Goal: Task Accomplishment & Management: Manage account settings

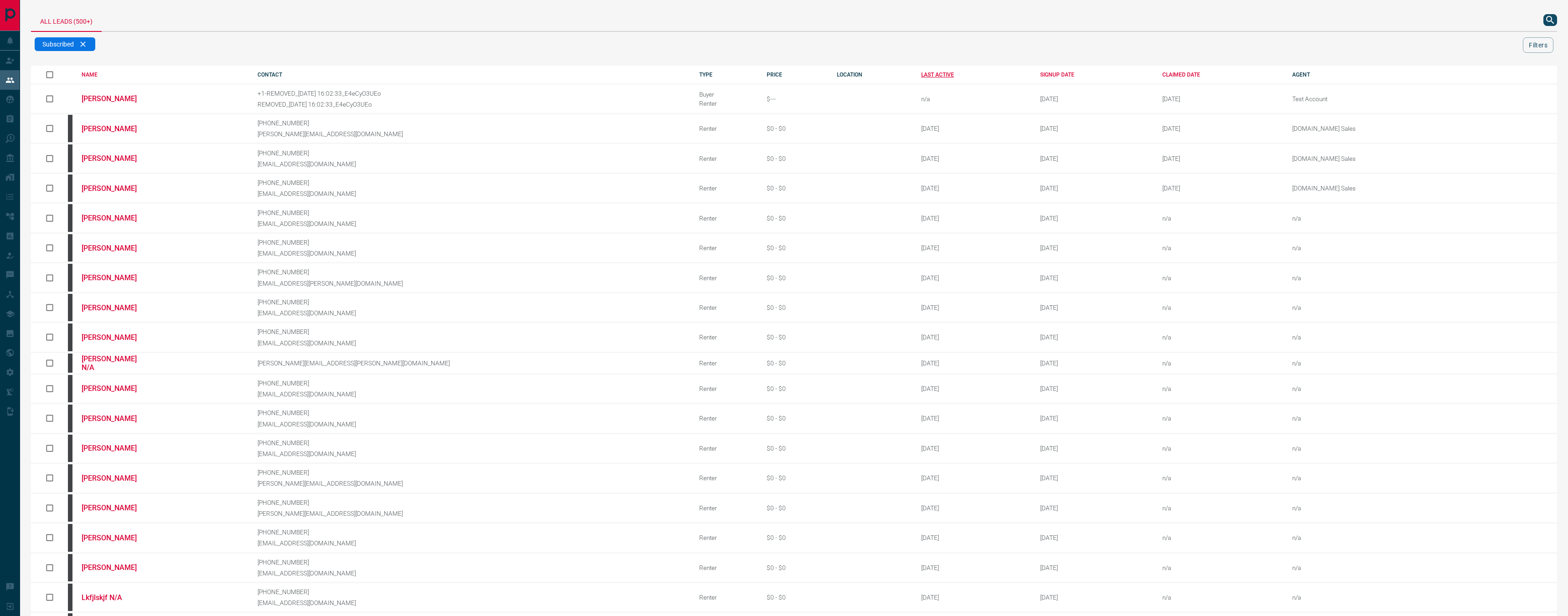
click at [921, 72] on div "LAST ACTIVE" at bounding box center [973, 75] width 105 height 6
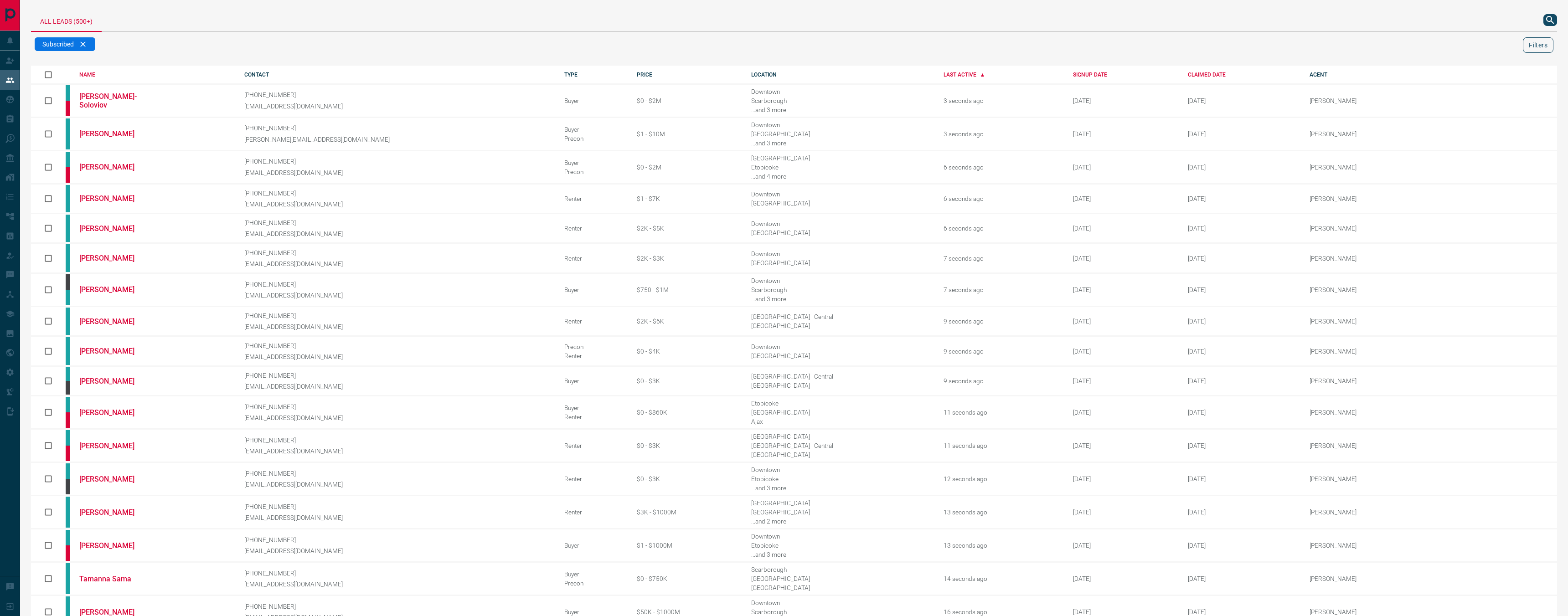
click at [1540, 47] on button "Filters" at bounding box center [1538, 44] width 30 height 15
click at [1393, 104] on input "Search for agent" at bounding box center [1415, 105] width 141 height 10
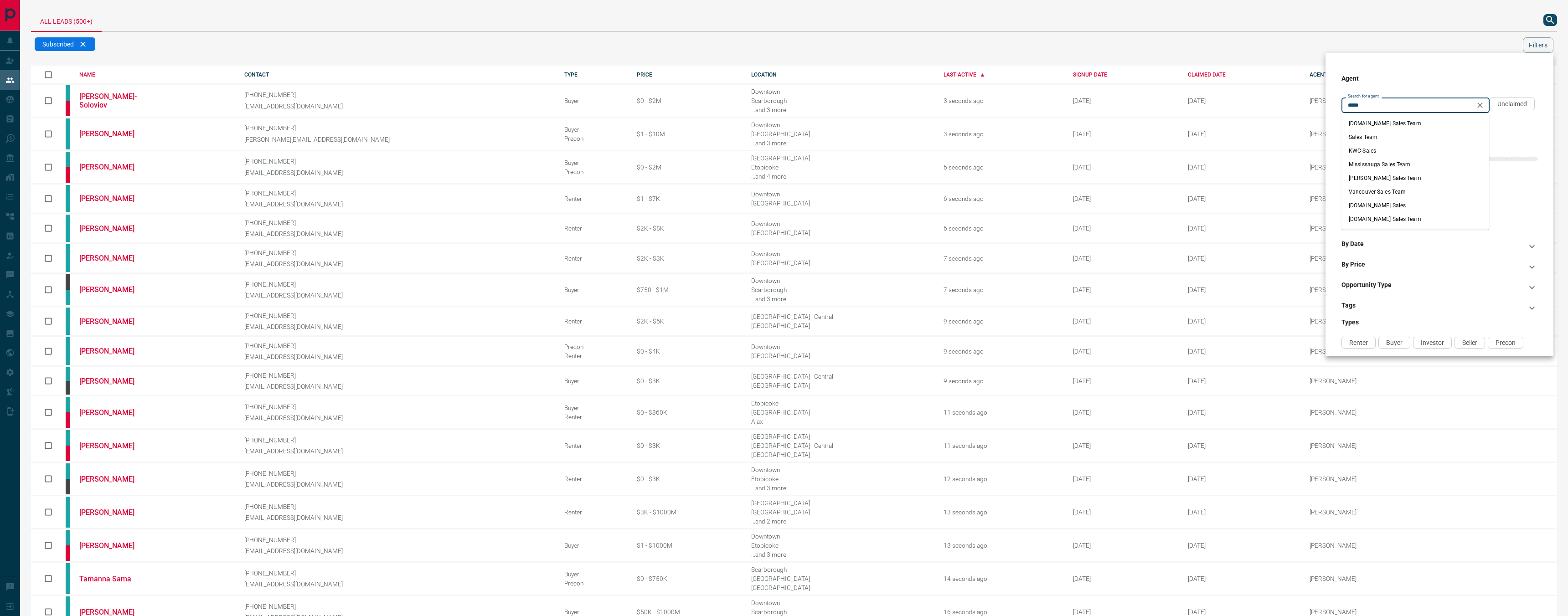
click at [1402, 206] on li "[DOMAIN_NAME] Sales" at bounding box center [1415, 205] width 148 height 13
type input "**********"
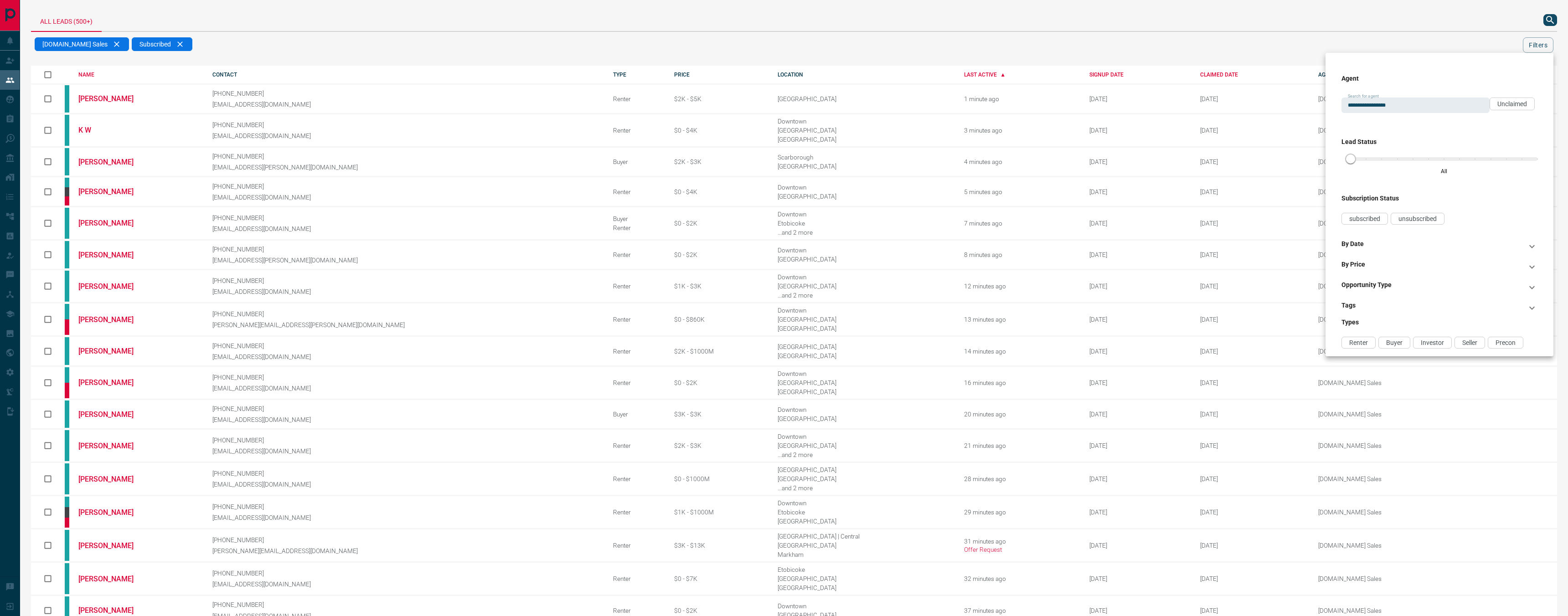
click at [1397, 284] on div "Opportunity Type" at bounding box center [1434, 287] width 185 height 13
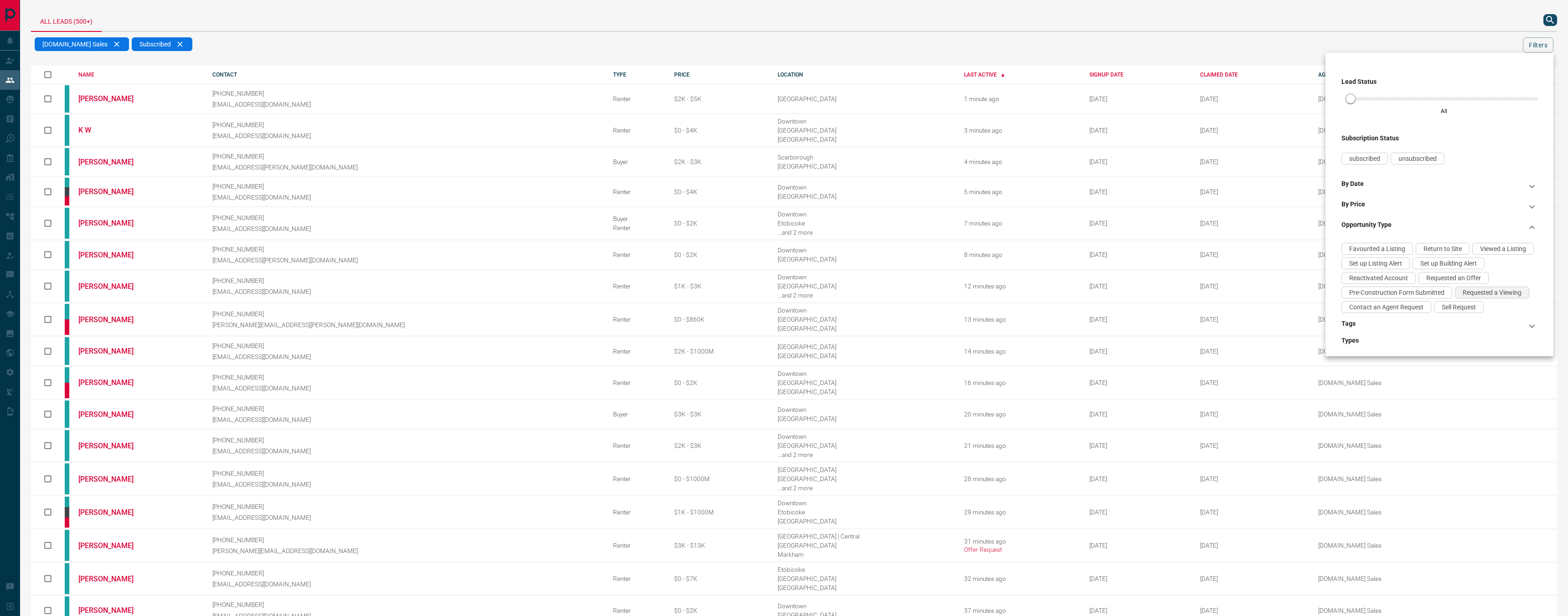
click at [1479, 295] on span "Requested a Viewing" at bounding box center [1492, 293] width 59 height 7
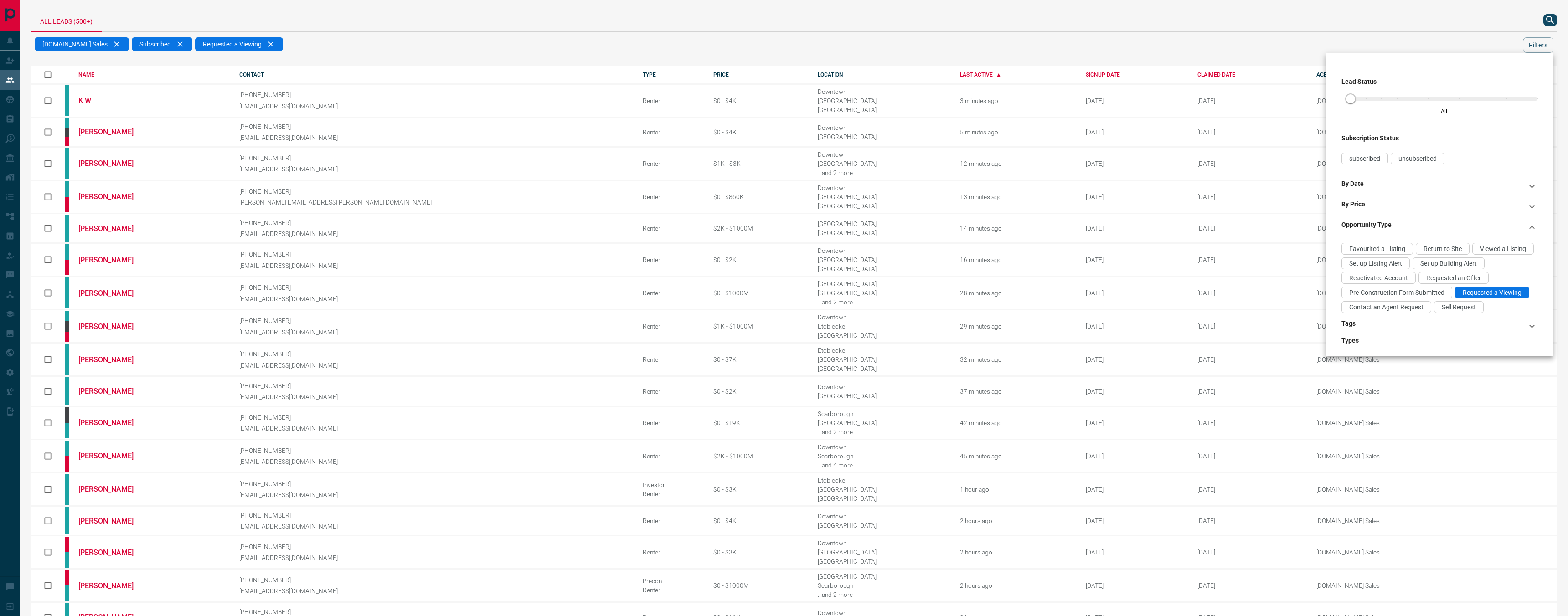
click at [1003, 32] on div at bounding box center [784, 308] width 1568 height 616
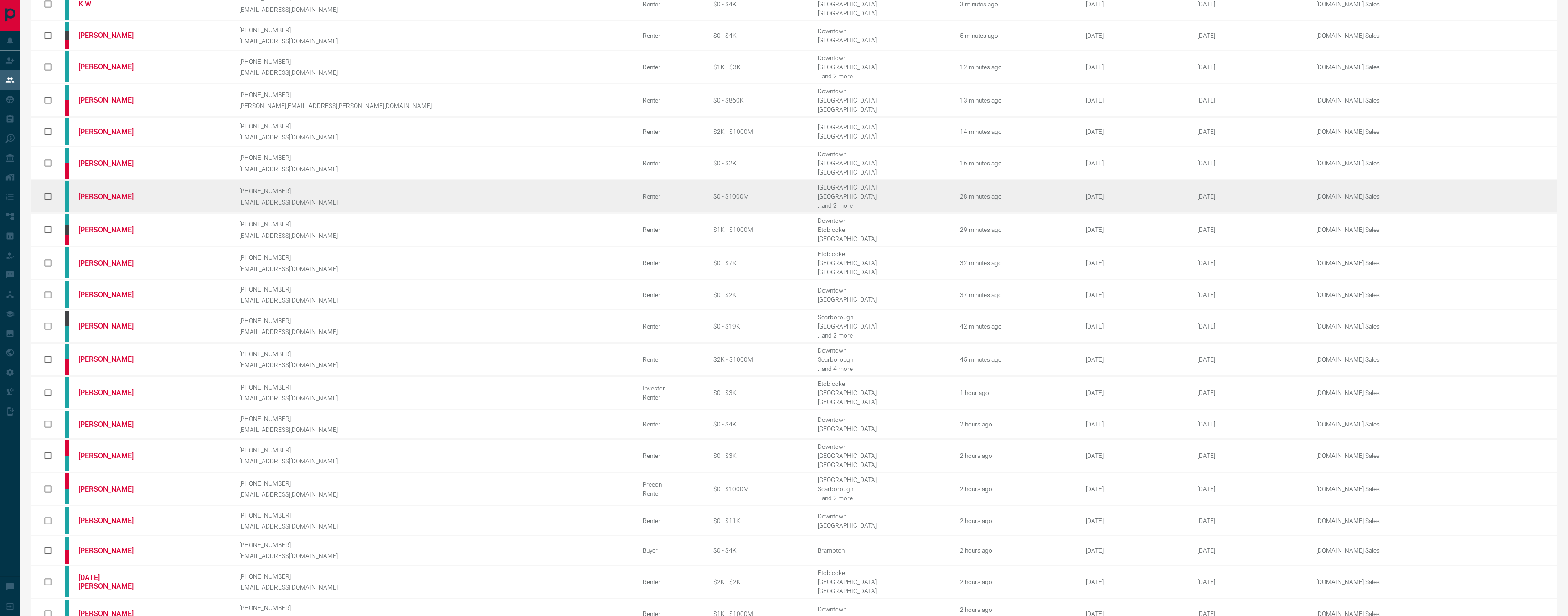
scroll to position [117, 0]
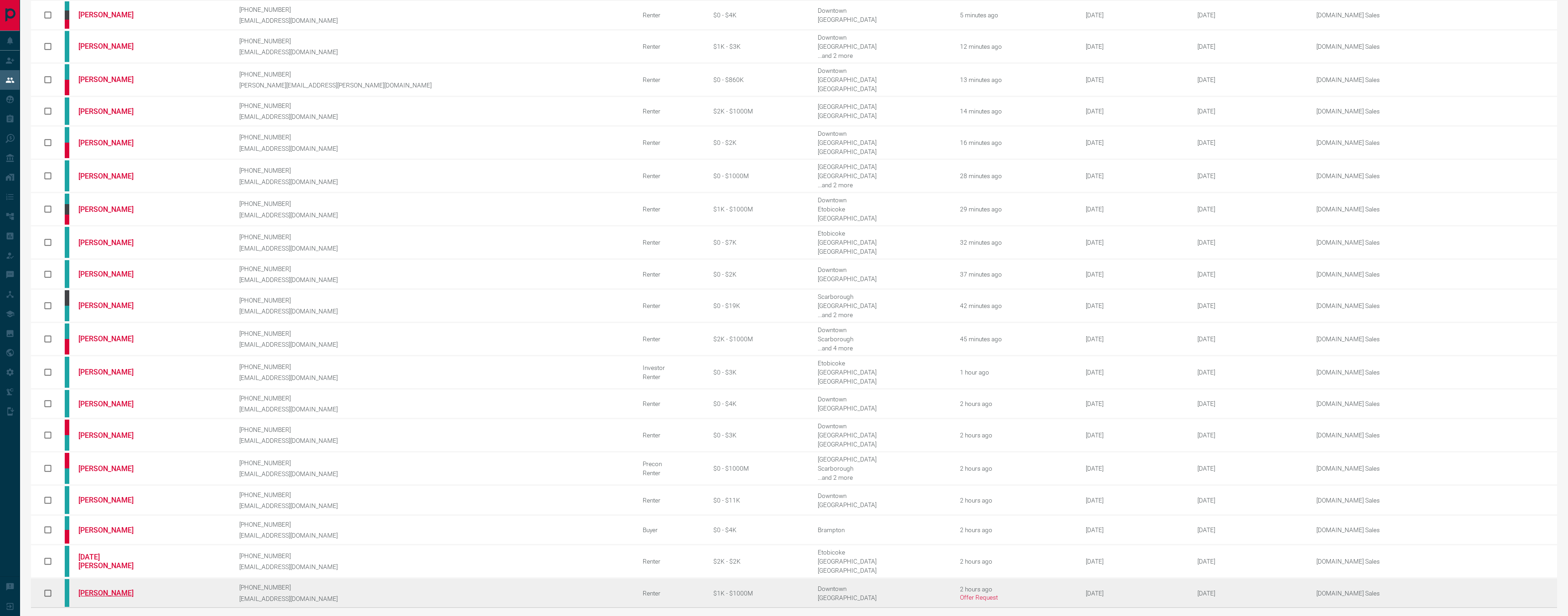
click at [121, 589] on link "[PERSON_NAME]" at bounding box center [113, 593] width 68 height 9
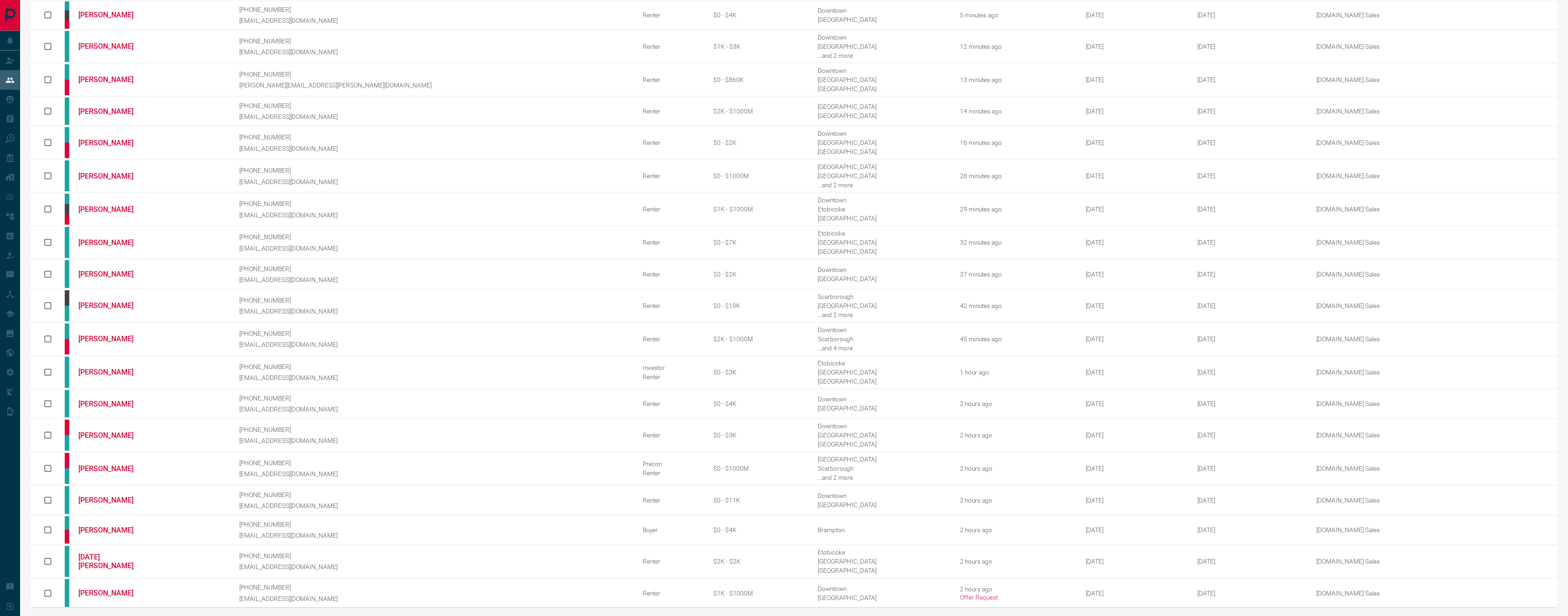
click at [1524, 614] on icon "next page" at bounding box center [1524, 620] width 11 height 11
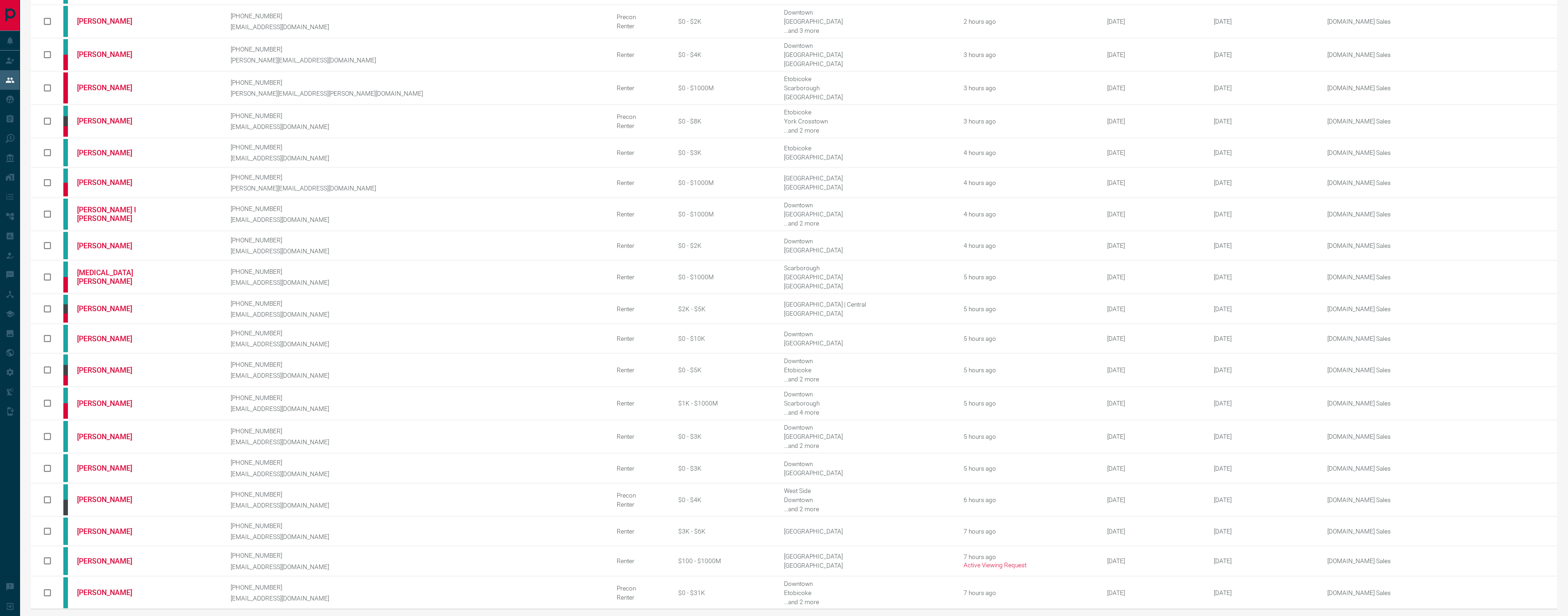
scroll to position [111, 0]
click at [1520, 613] on icon "next page" at bounding box center [1524, 618] width 11 height 11
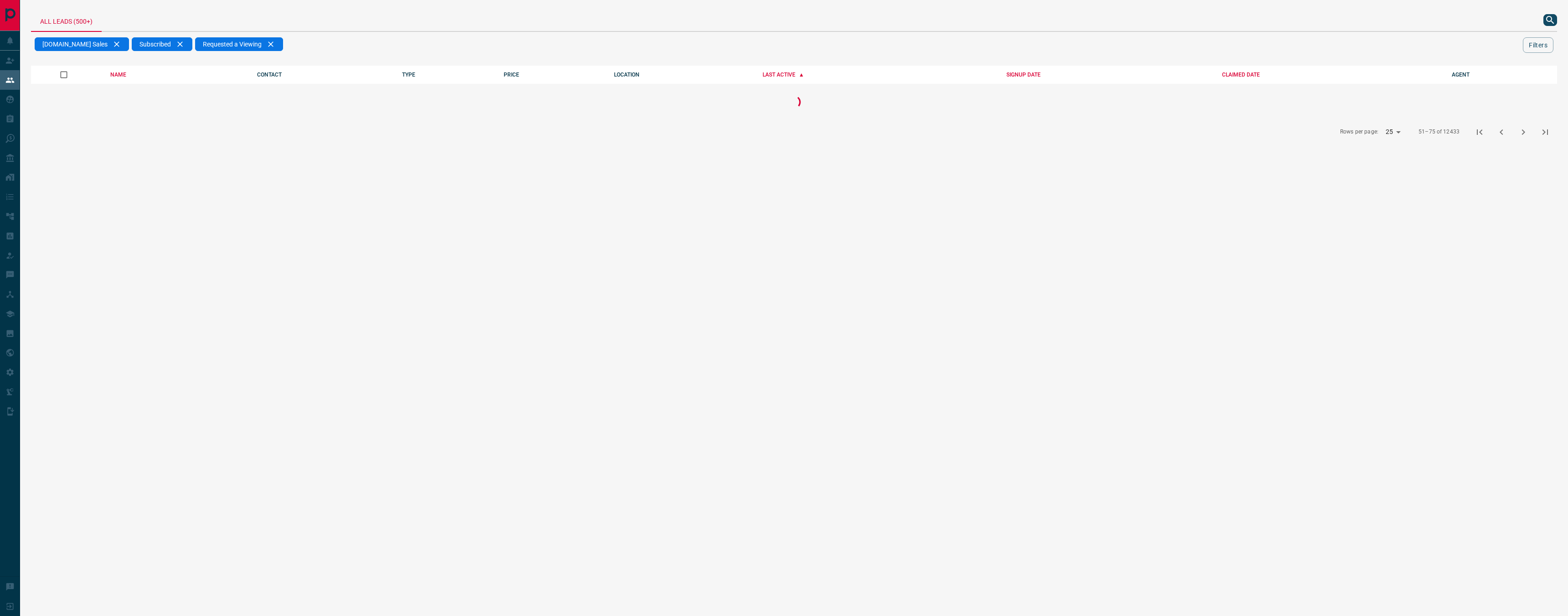
scroll to position [0, 0]
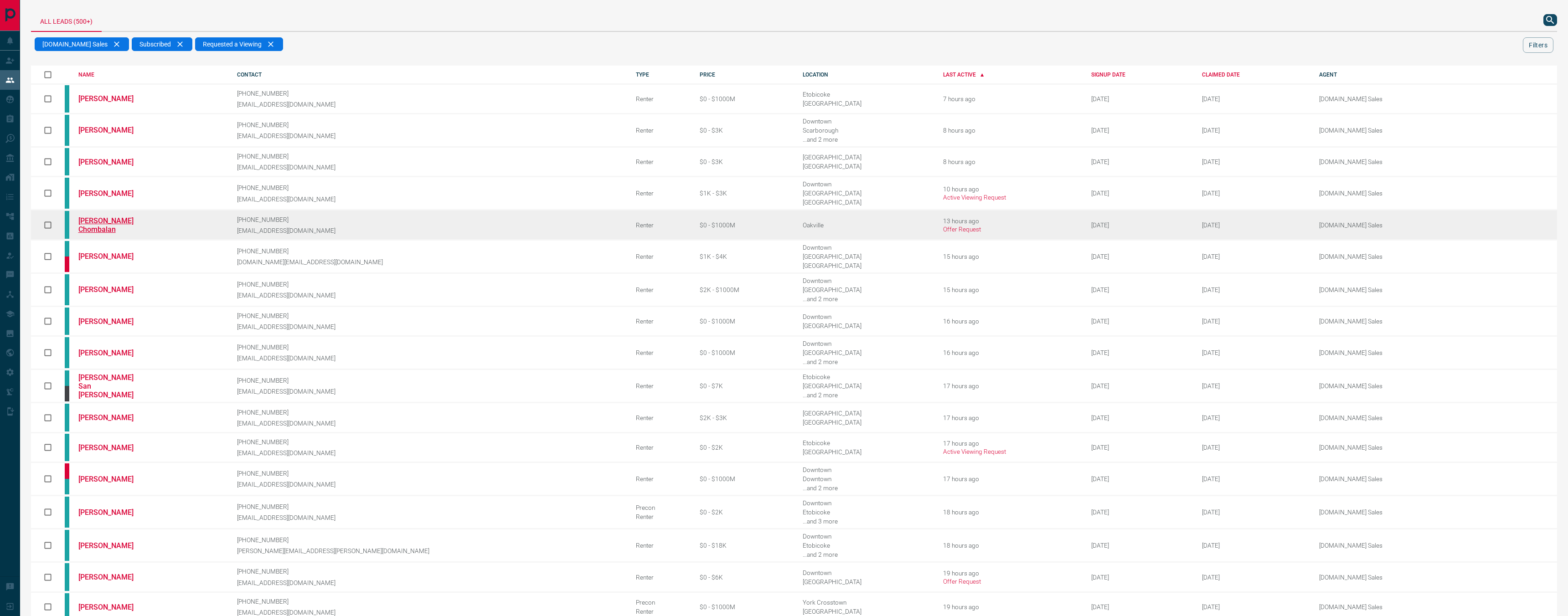
click at [122, 219] on link "[PERSON_NAME] Chombalan" at bounding box center [113, 225] width 68 height 17
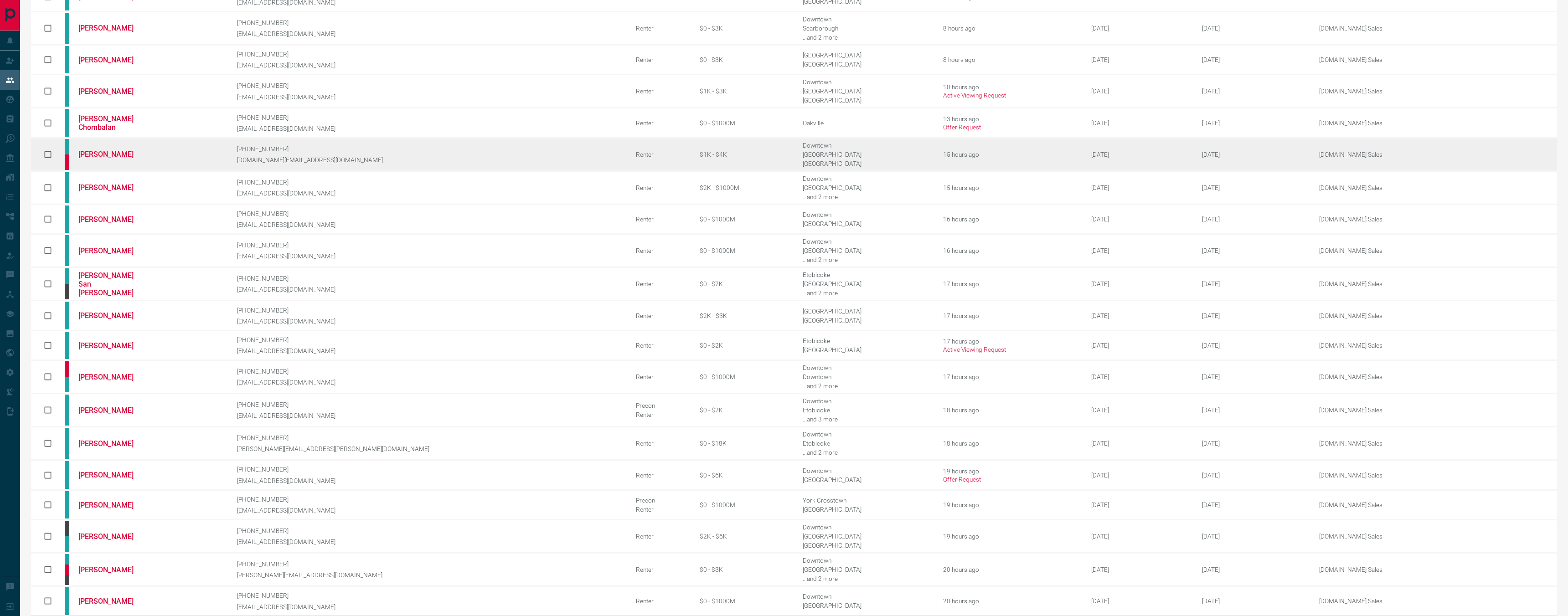
scroll to position [111, 0]
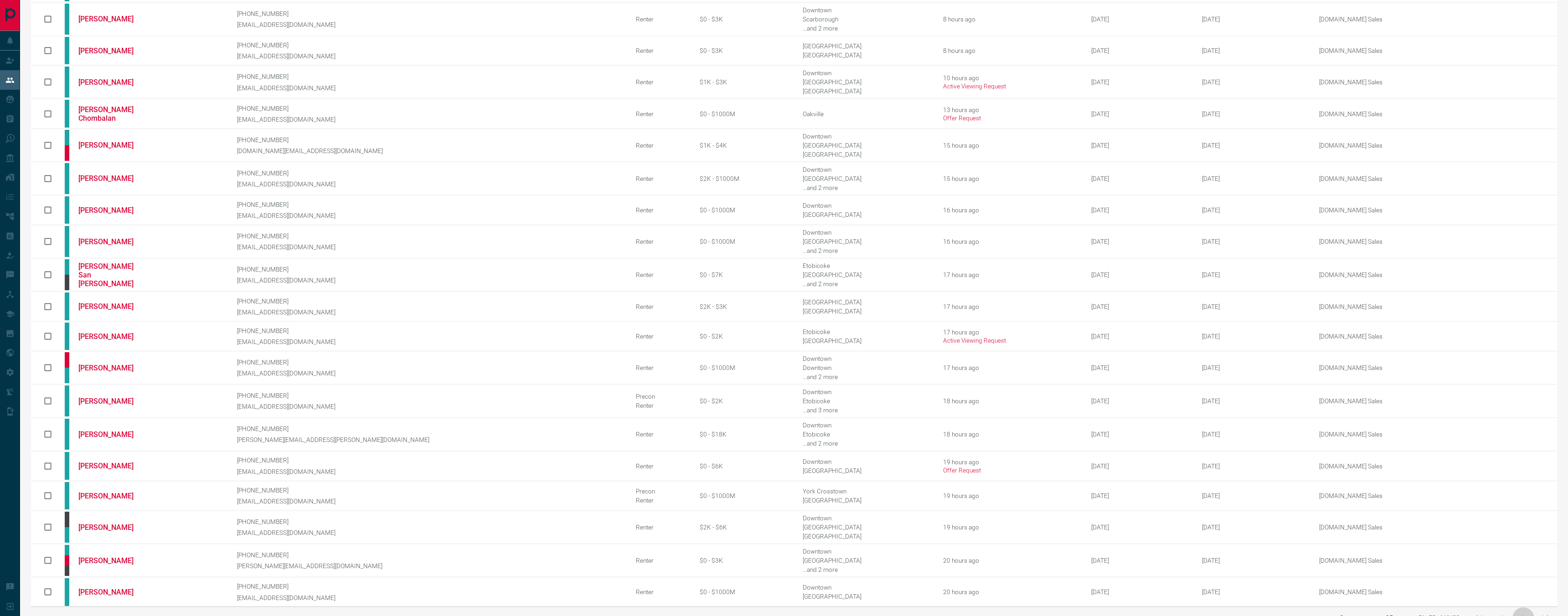
click at [1520, 613] on icon "next page" at bounding box center [1524, 618] width 11 height 11
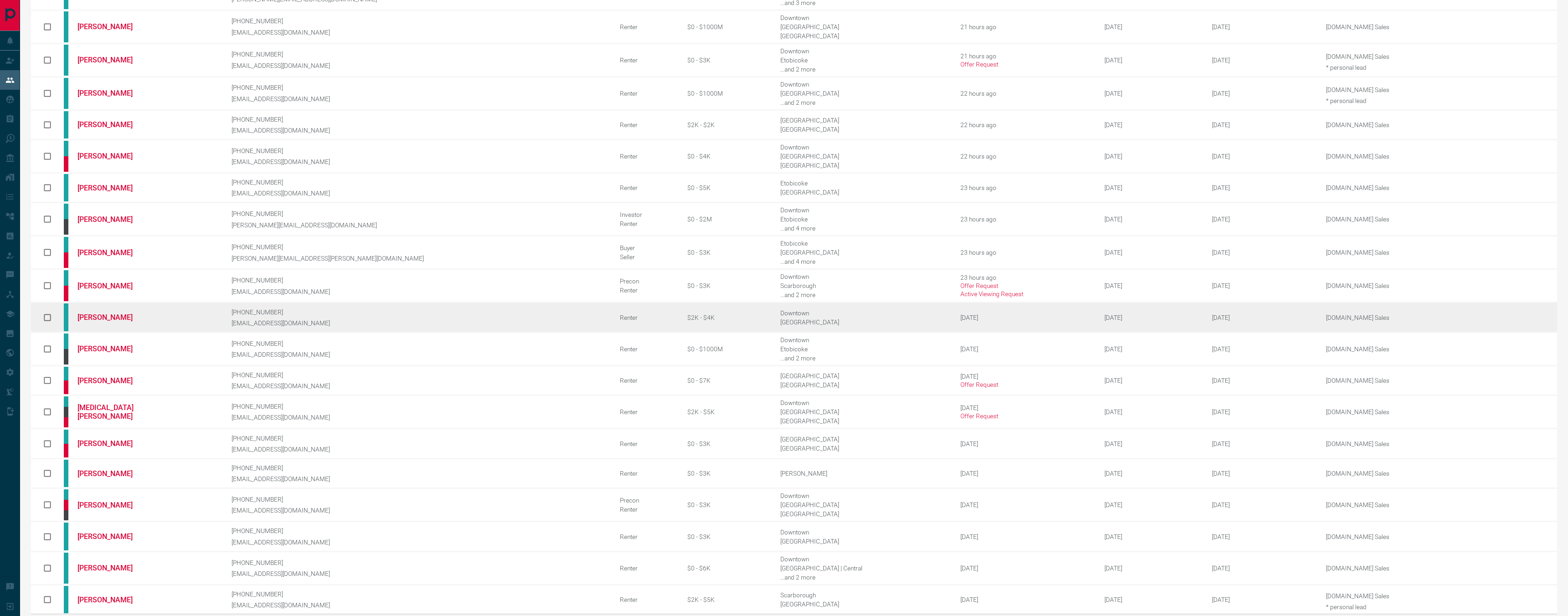
scroll to position [114, 0]
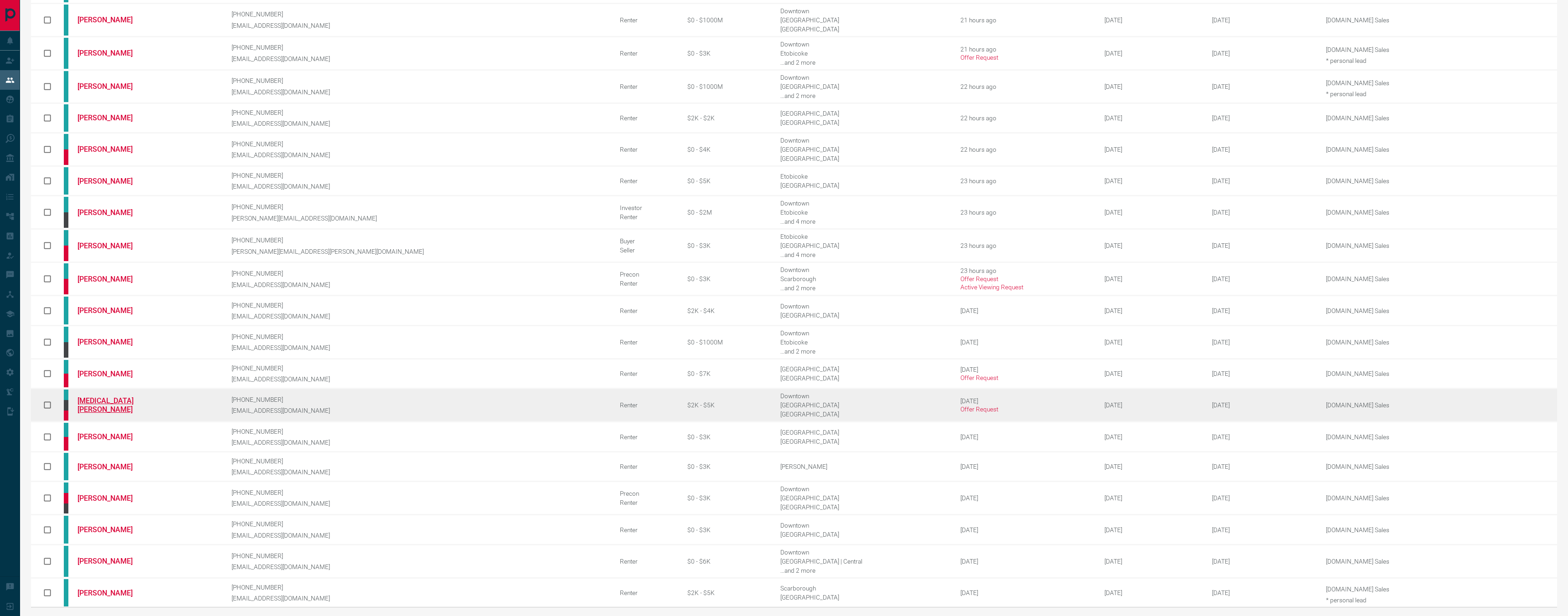
click at [146, 396] on link "[MEDICAL_DATA][PERSON_NAME]" at bounding box center [111, 405] width 68 height 17
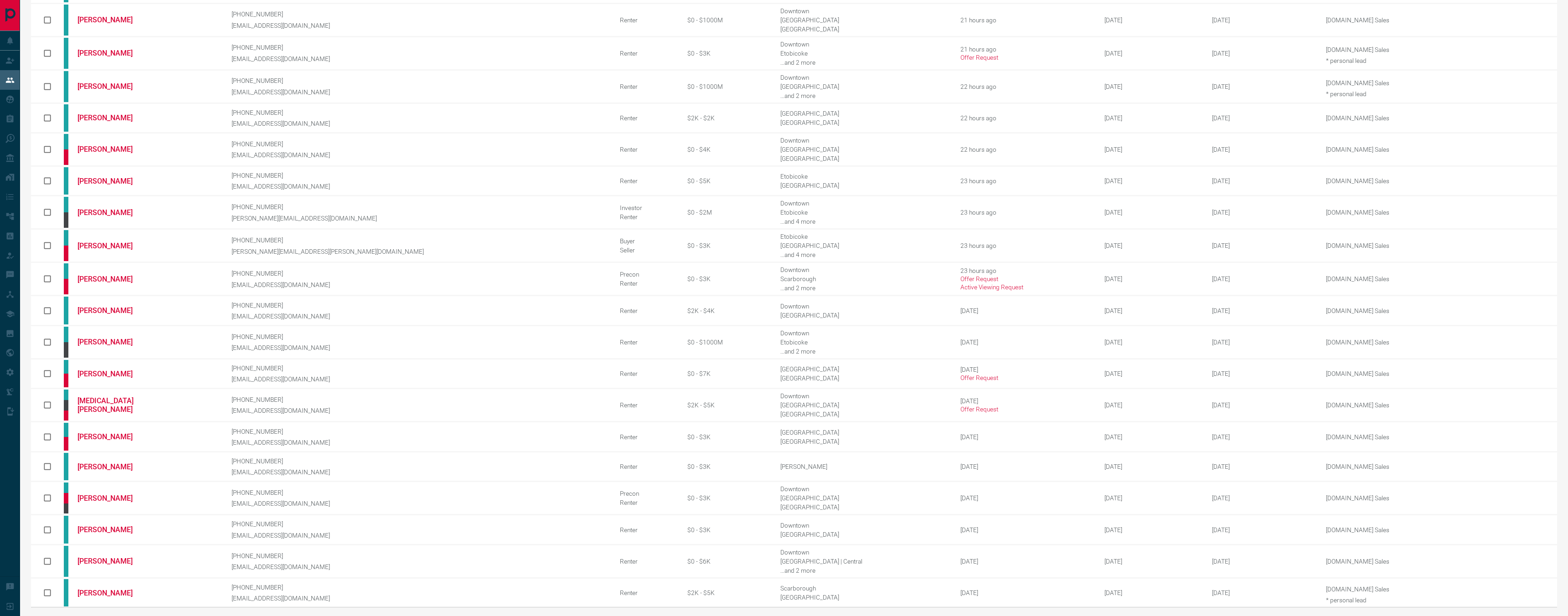
click at [1523, 614] on icon "next page" at bounding box center [1524, 619] width 11 height 11
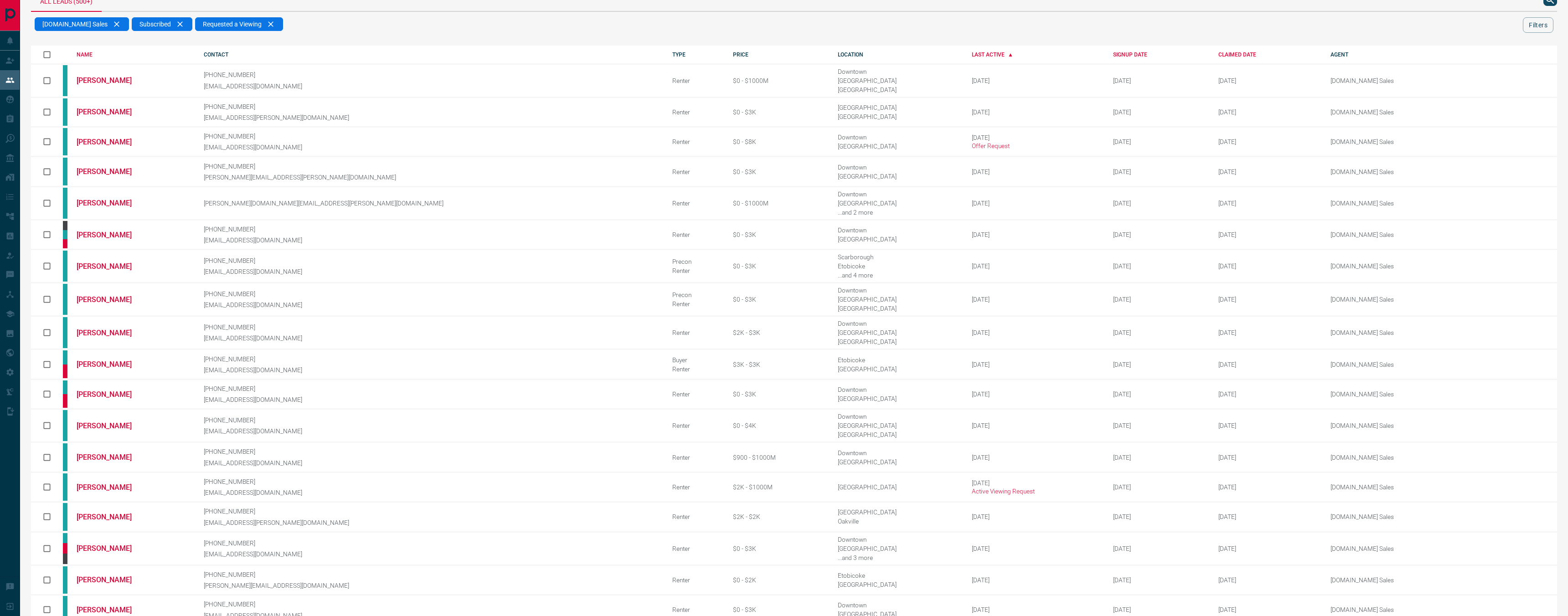
scroll to position [25, 0]
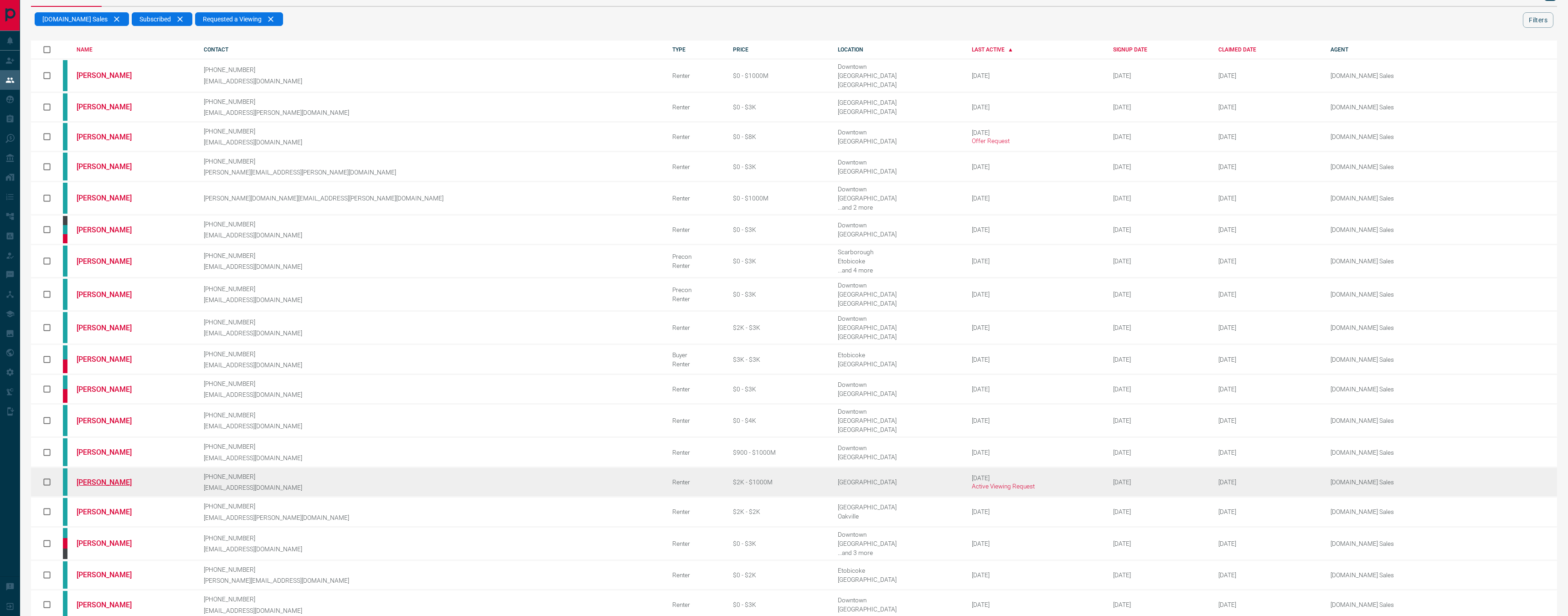
click at [105, 478] on link "[PERSON_NAME]" at bounding box center [111, 483] width 68 height 9
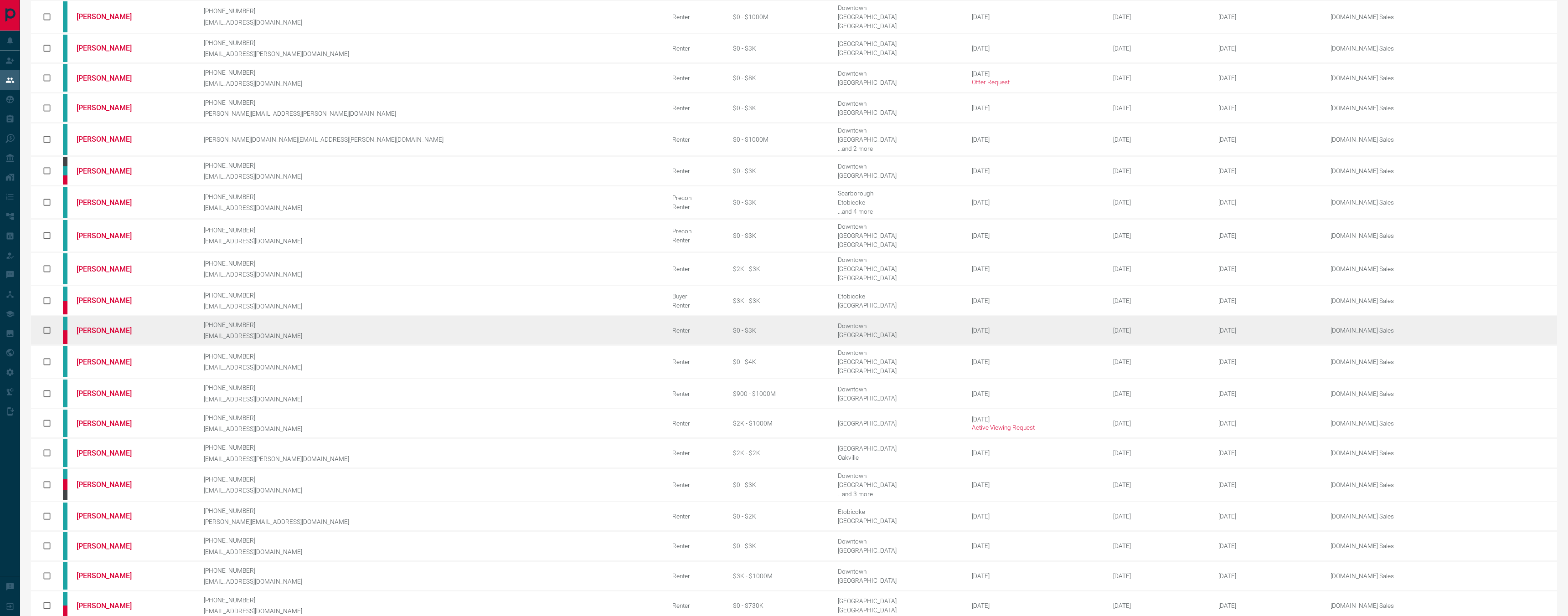
scroll to position [99, 0]
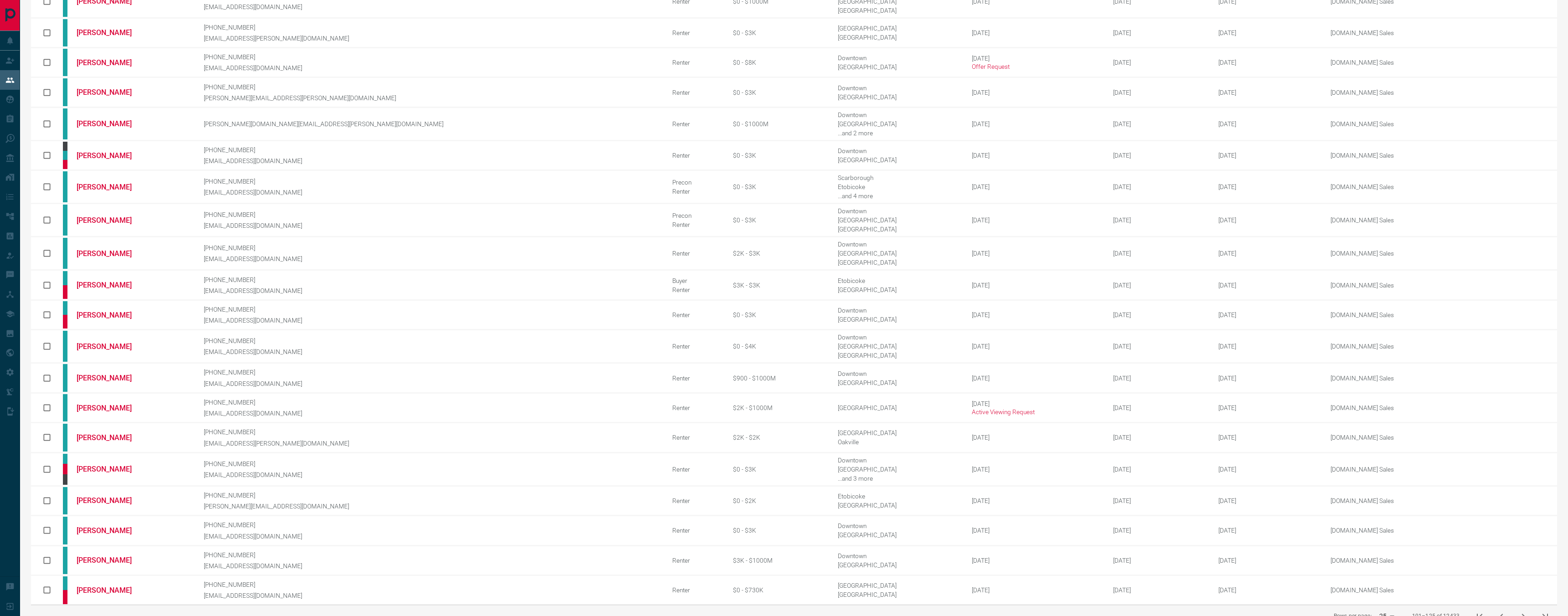
click at [1528, 611] on icon "next page" at bounding box center [1524, 617] width 11 height 11
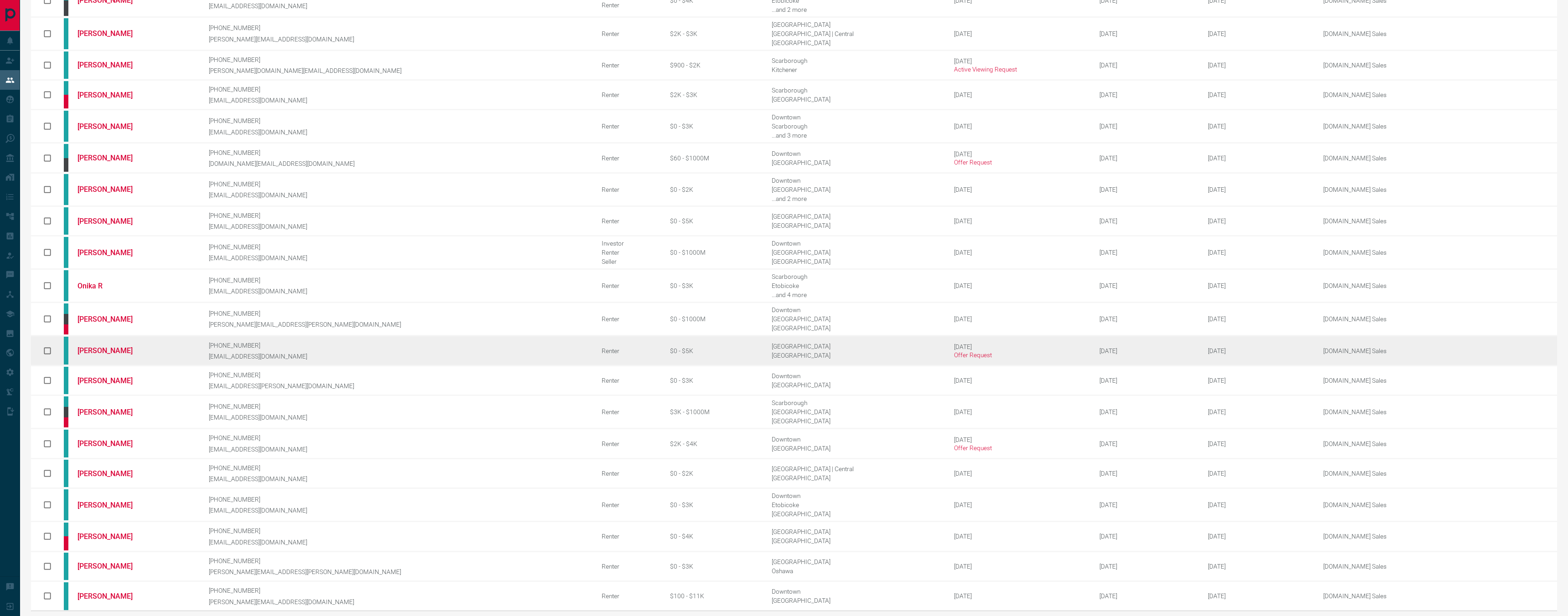
scroll to position [105, 0]
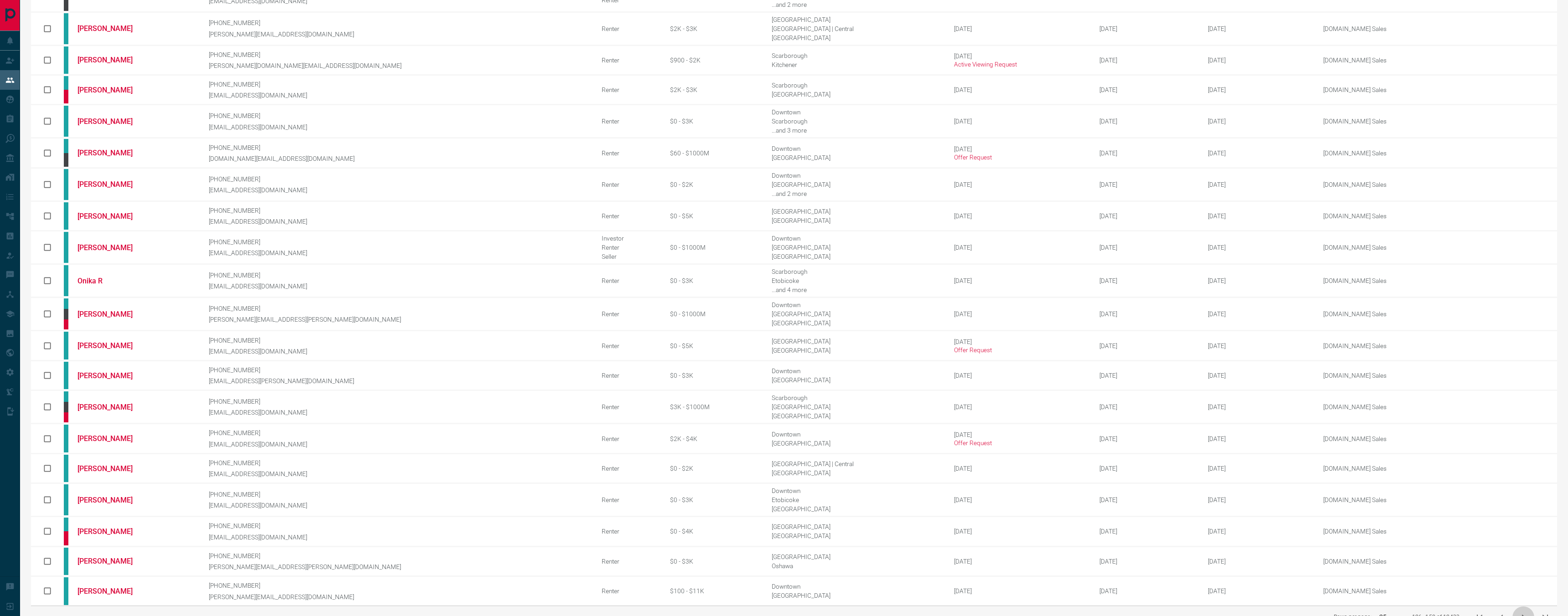
click at [1523, 615] on icon "next page" at bounding box center [1523, 617] width 3 height 5
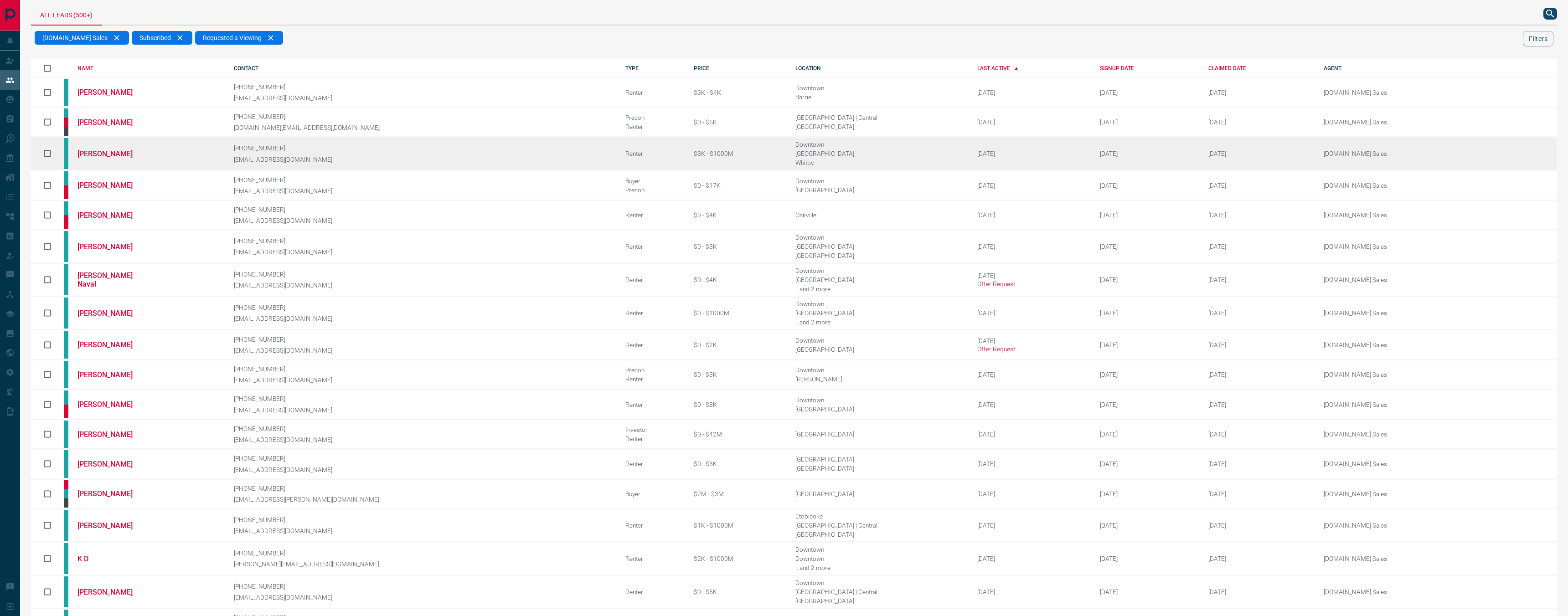
scroll to position [0, 0]
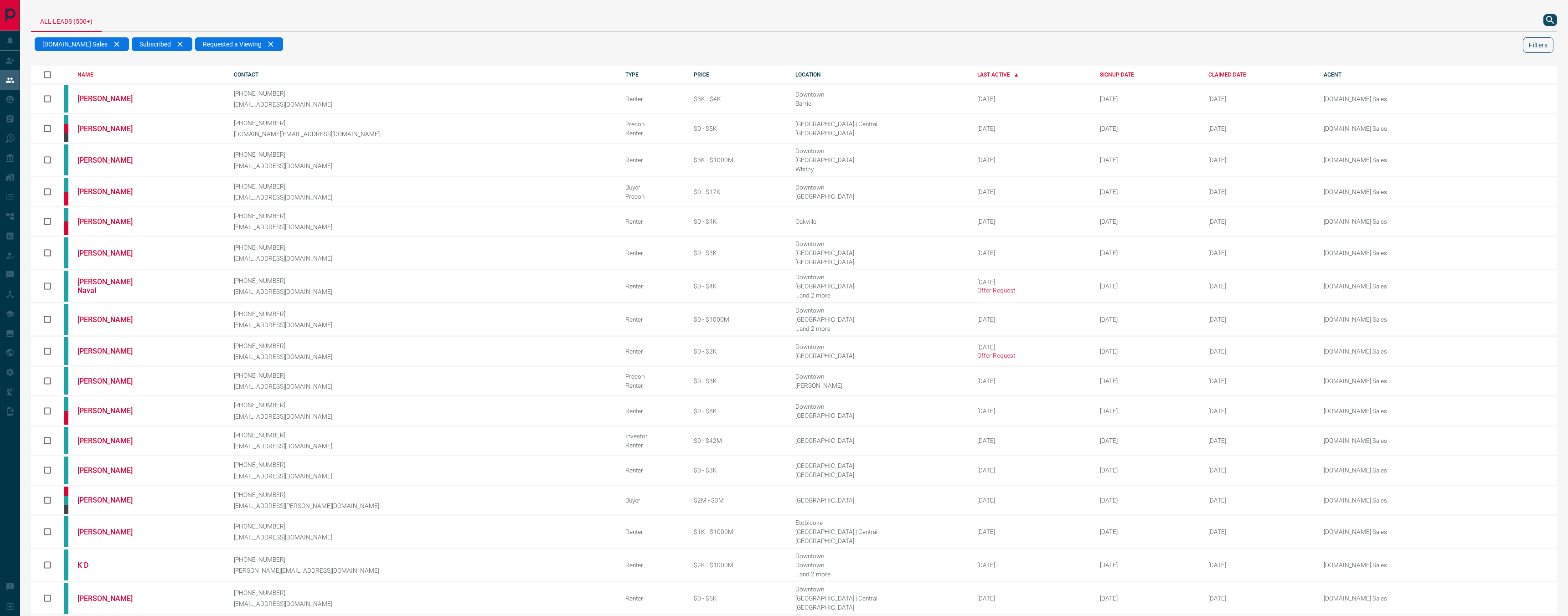
click at [1535, 41] on button "Filters" at bounding box center [1538, 44] width 30 height 15
click at [1363, 345] on span "Renter" at bounding box center [1359, 343] width 19 height 7
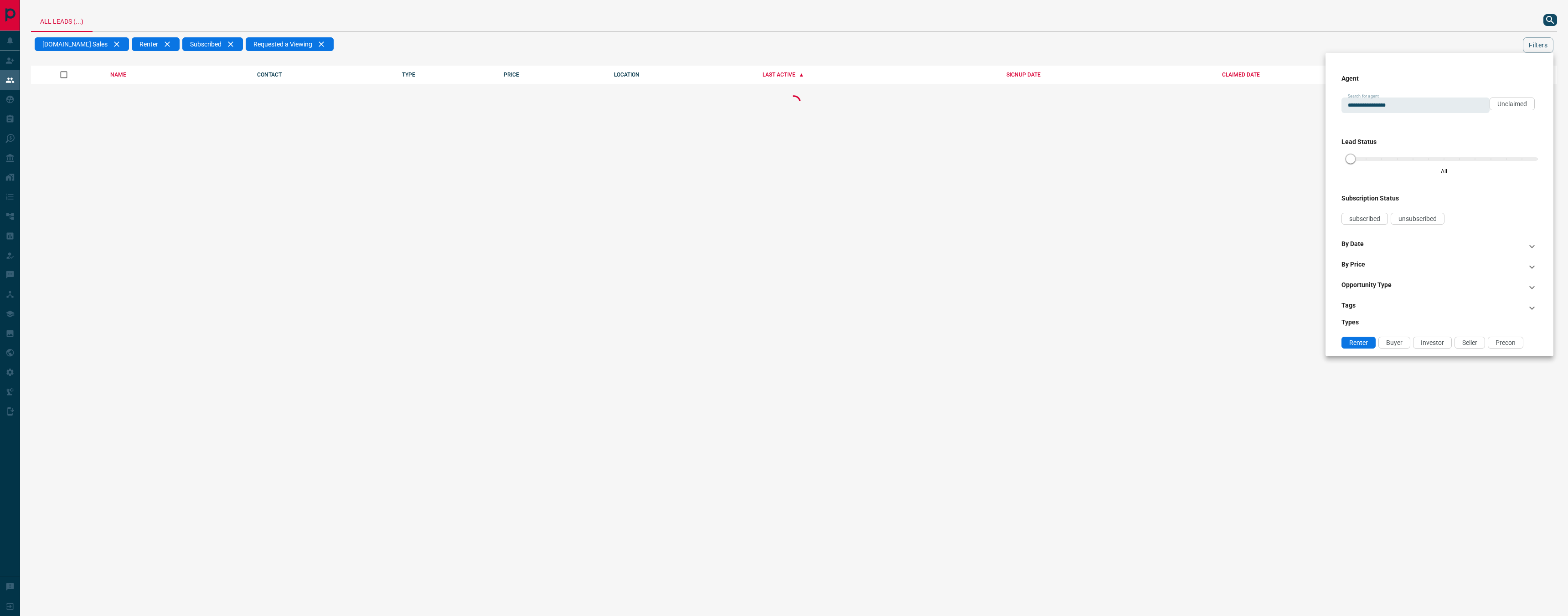
click at [869, 57] on div at bounding box center [784, 308] width 1568 height 616
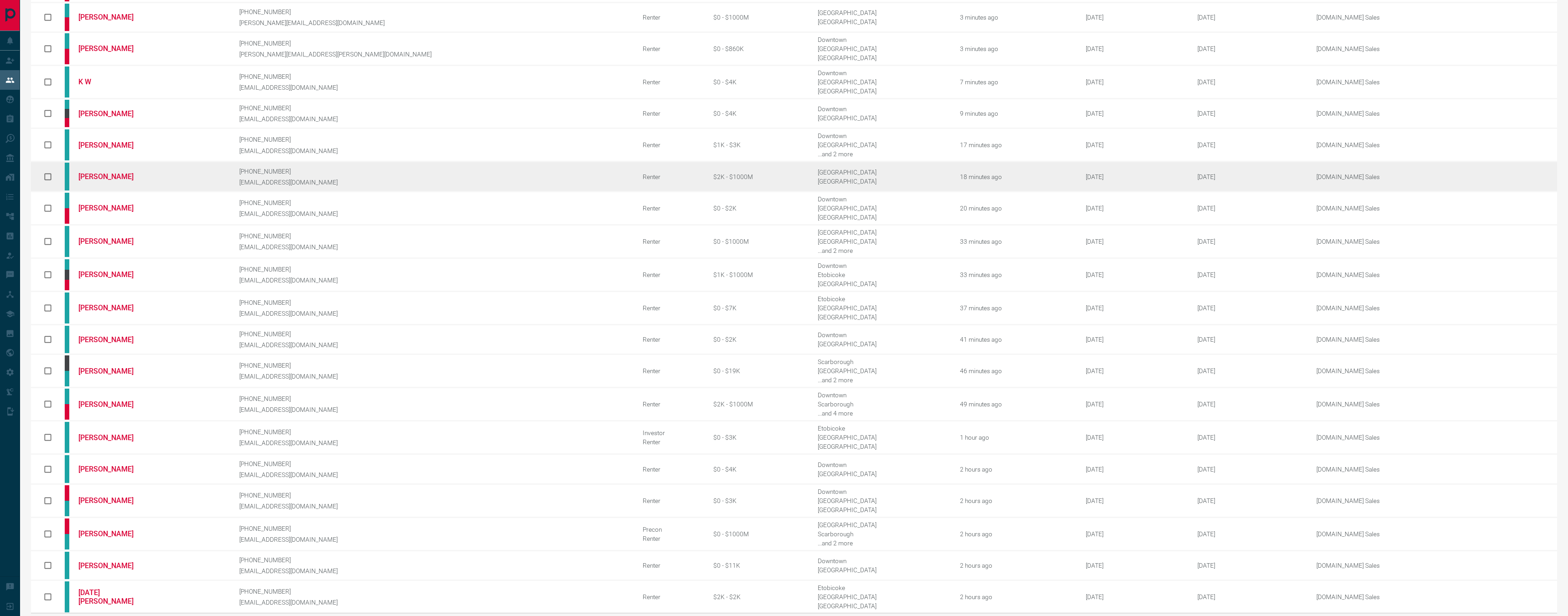
scroll to position [120, 0]
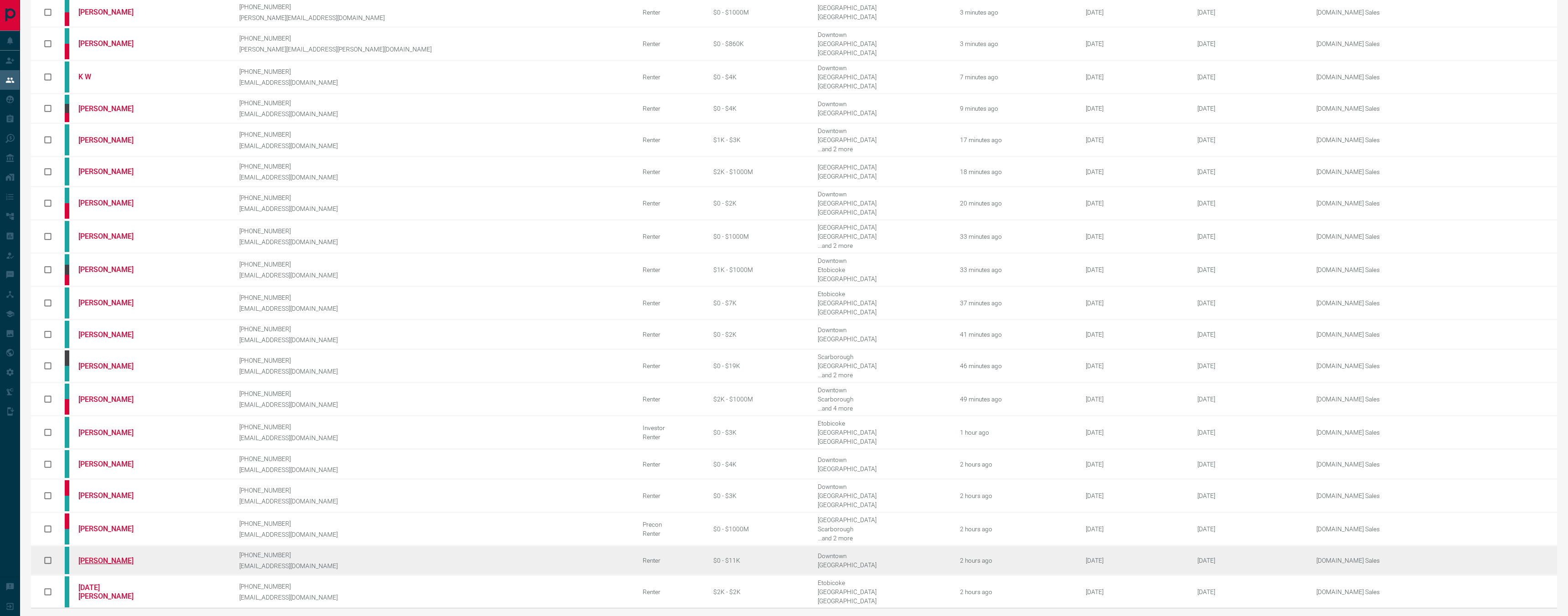
click at [102, 556] on link "[PERSON_NAME]" at bounding box center [113, 561] width 68 height 9
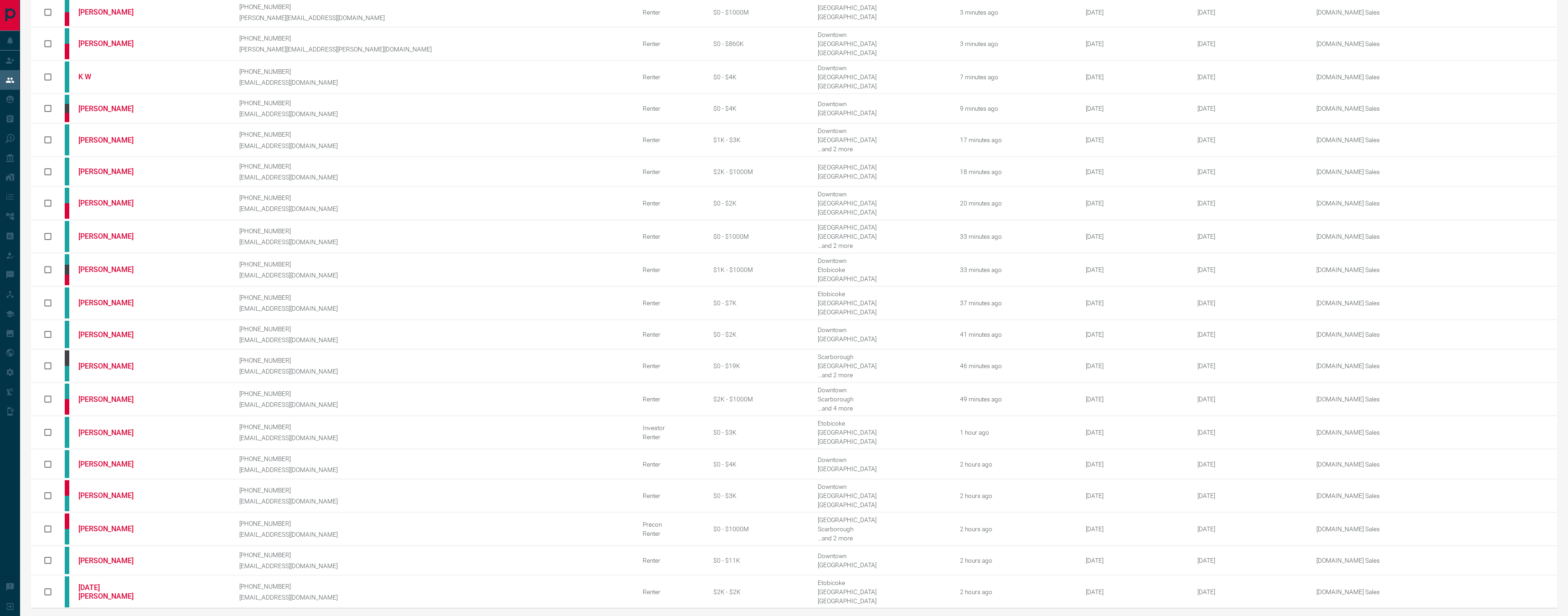
click at [1525, 614] on icon "next page" at bounding box center [1524, 620] width 11 height 11
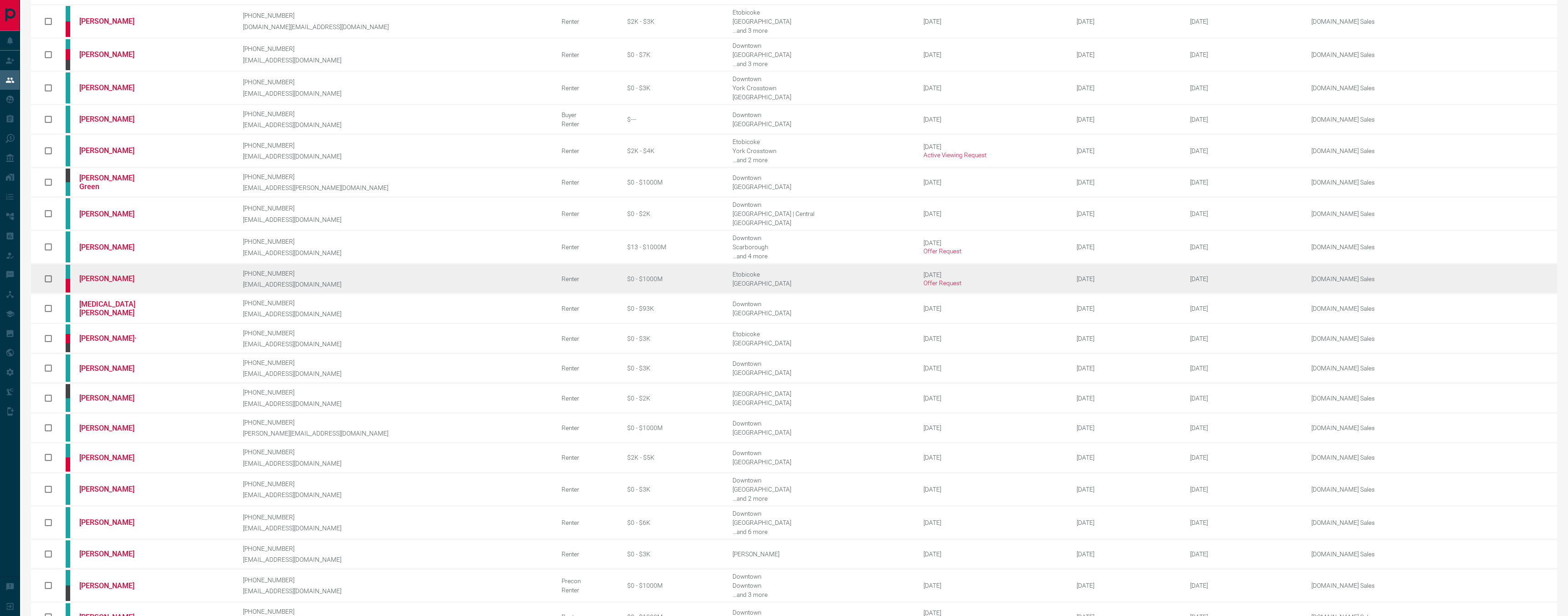
scroll to position [105, 0]
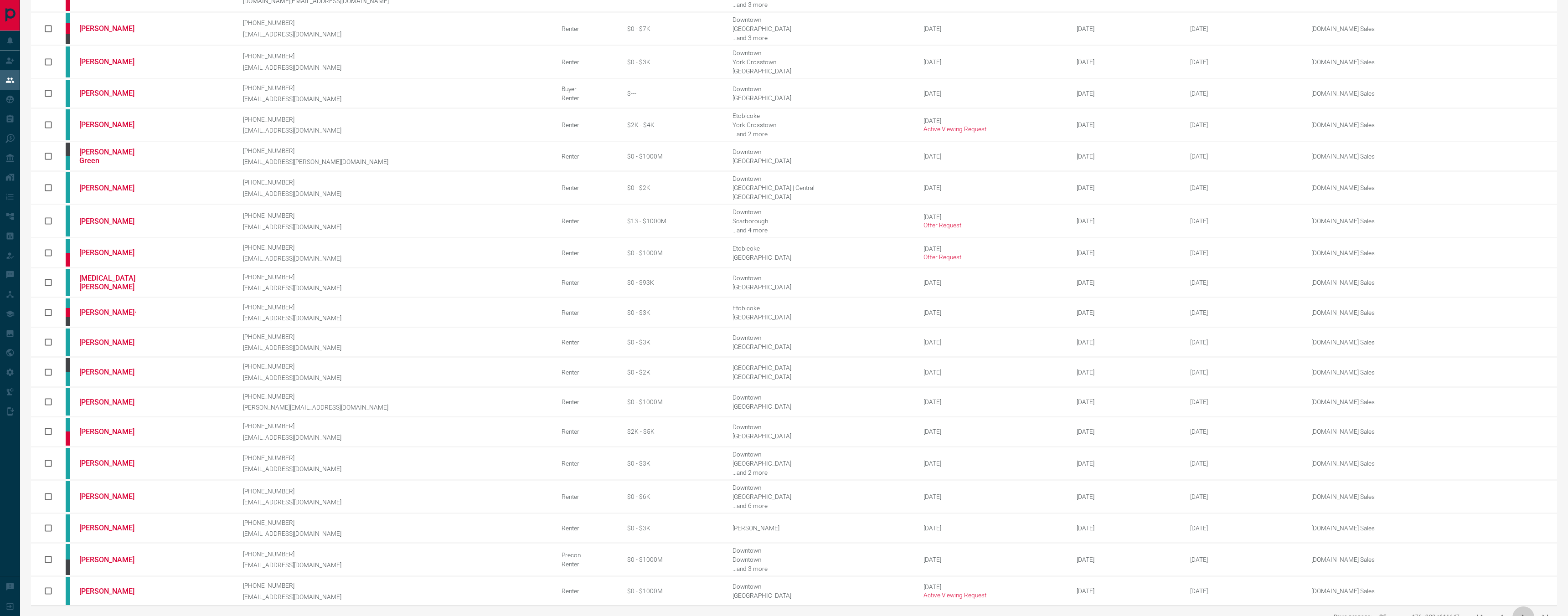
click at [1523, 612] on icon "next page" at bounding box center [1524, 618] width 11 height 11
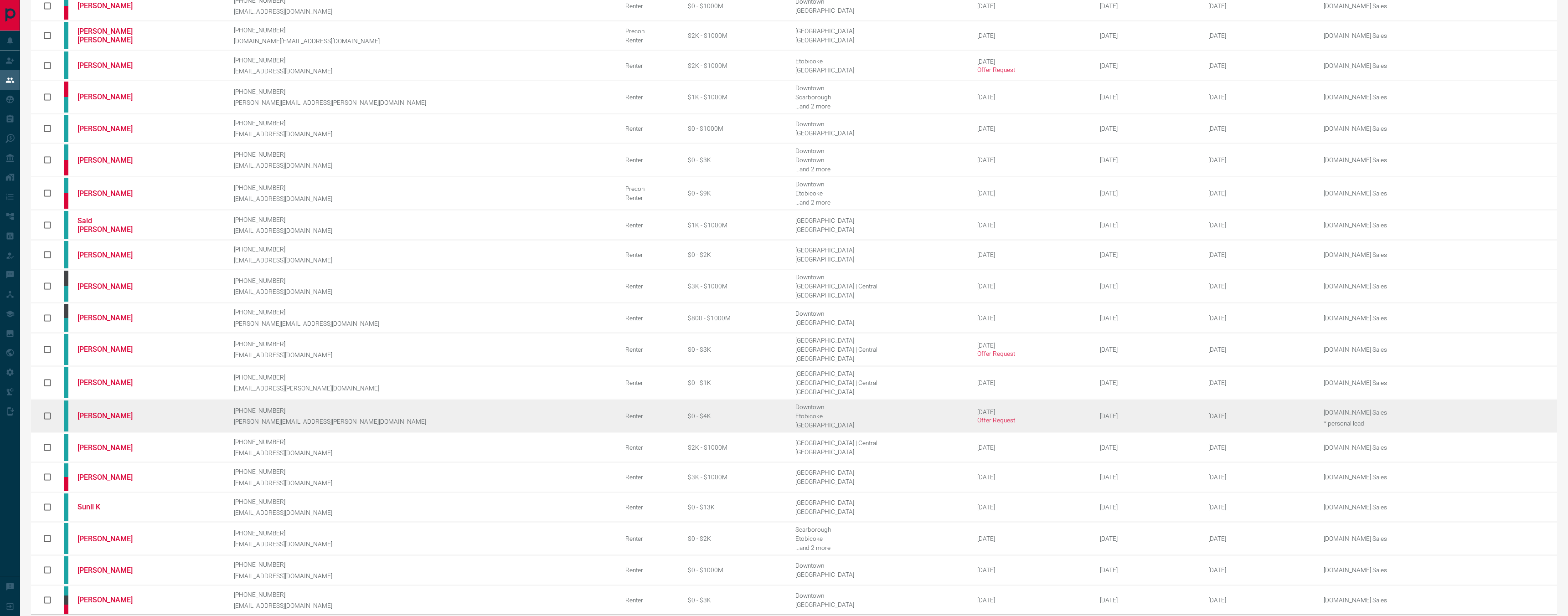
scroll to position [102, 0]
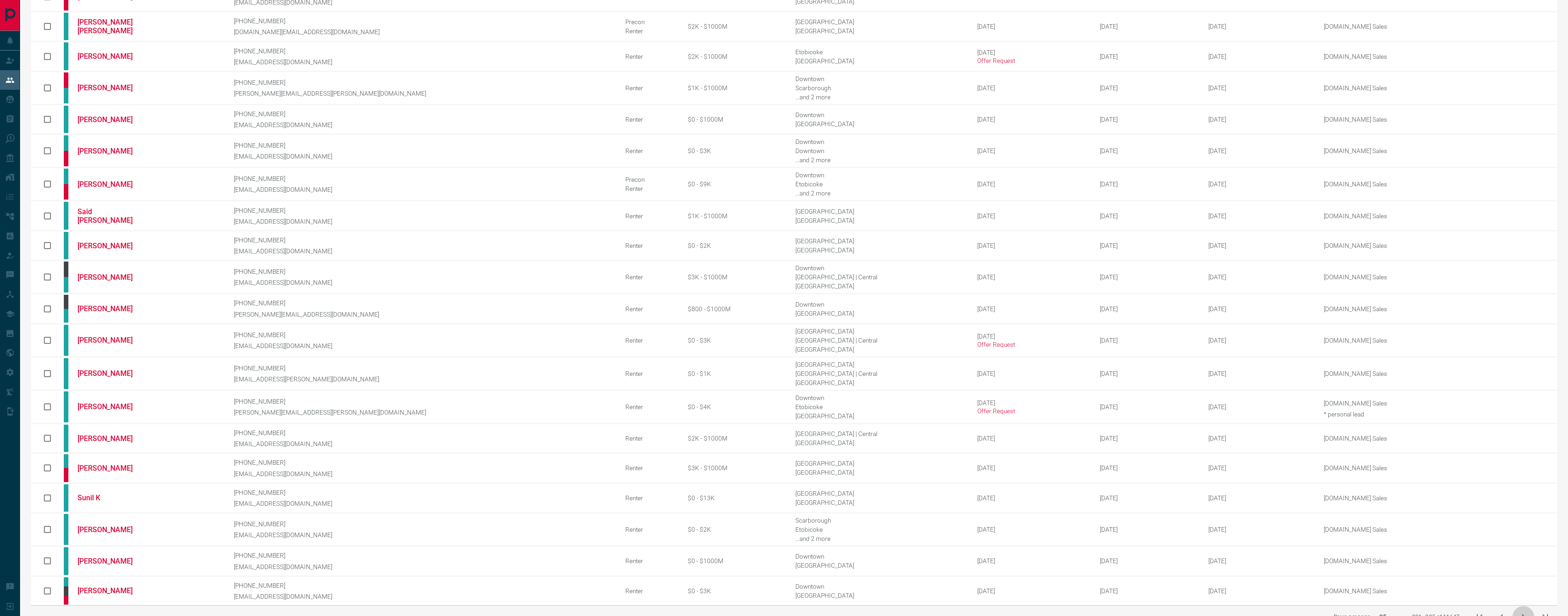
click at [1524, 612] on icon "next page" at bounding box center [1524, 617] width 11 height 11
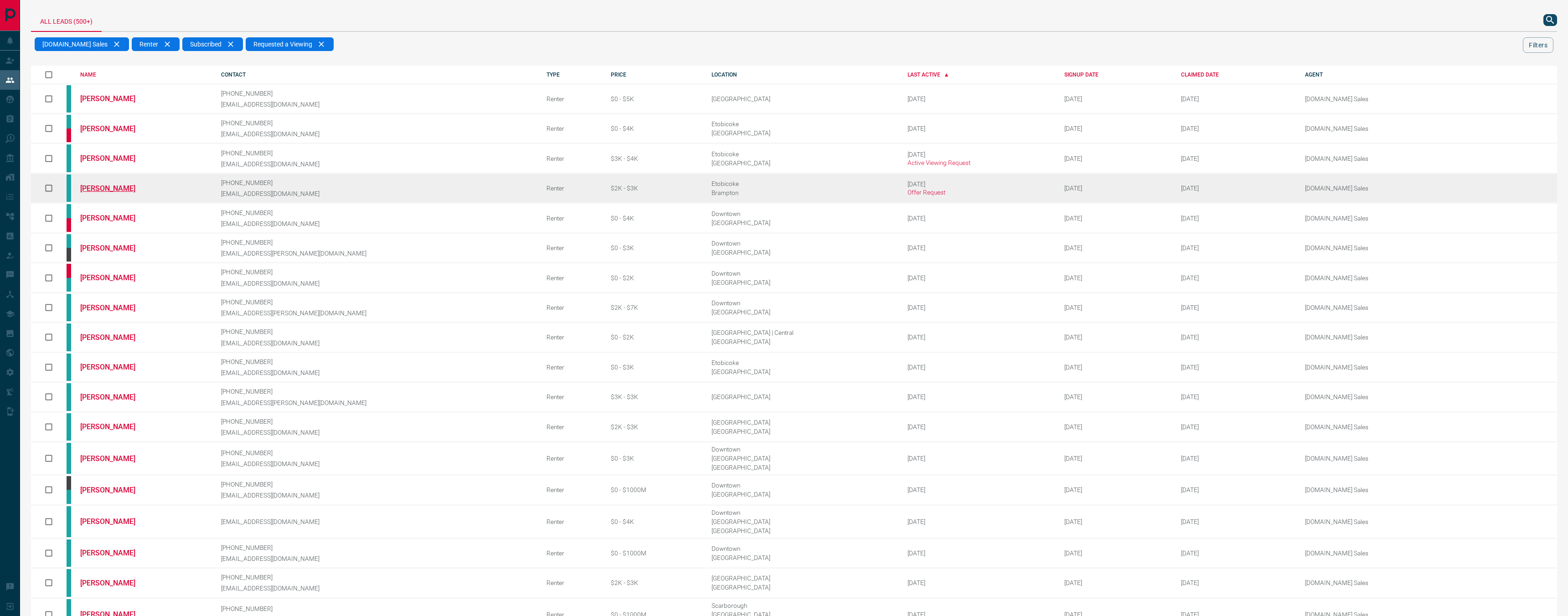
click at [110, 184] on link "[PERSON_NAME]" at bounding box center [114, 189] width 68 height 9
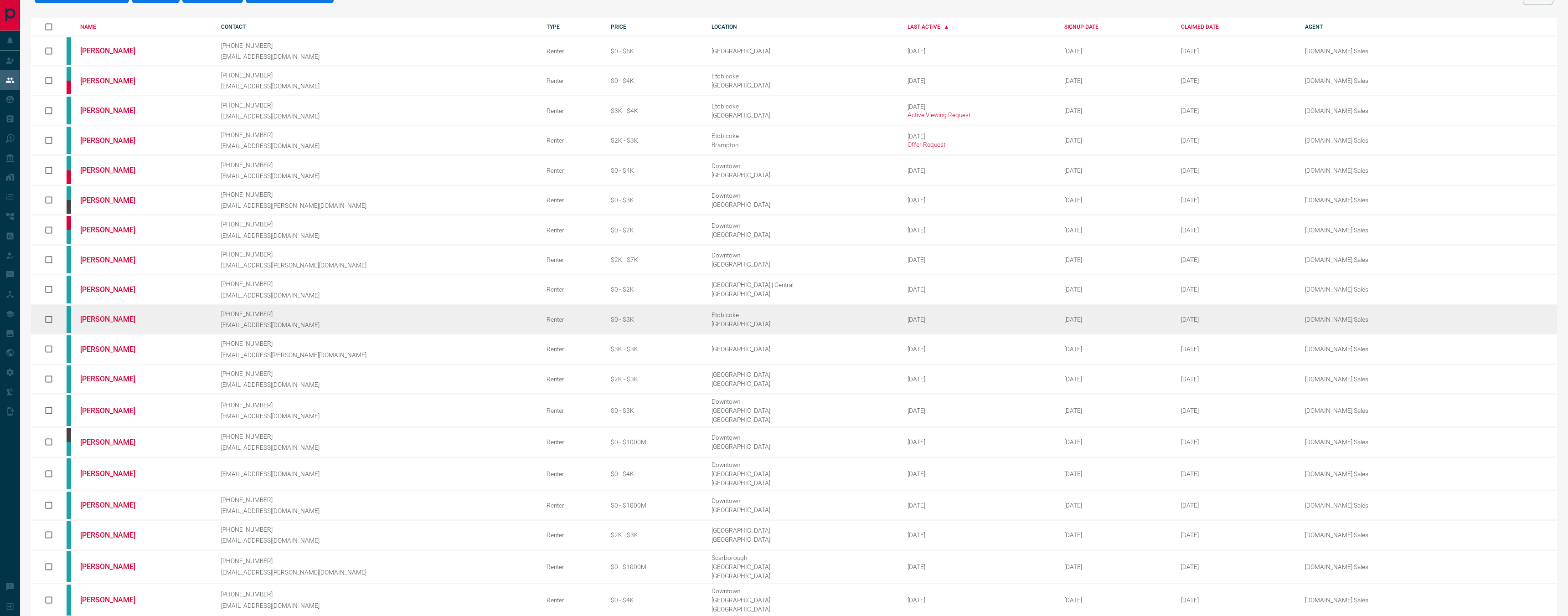
scroll to position [90, 0]
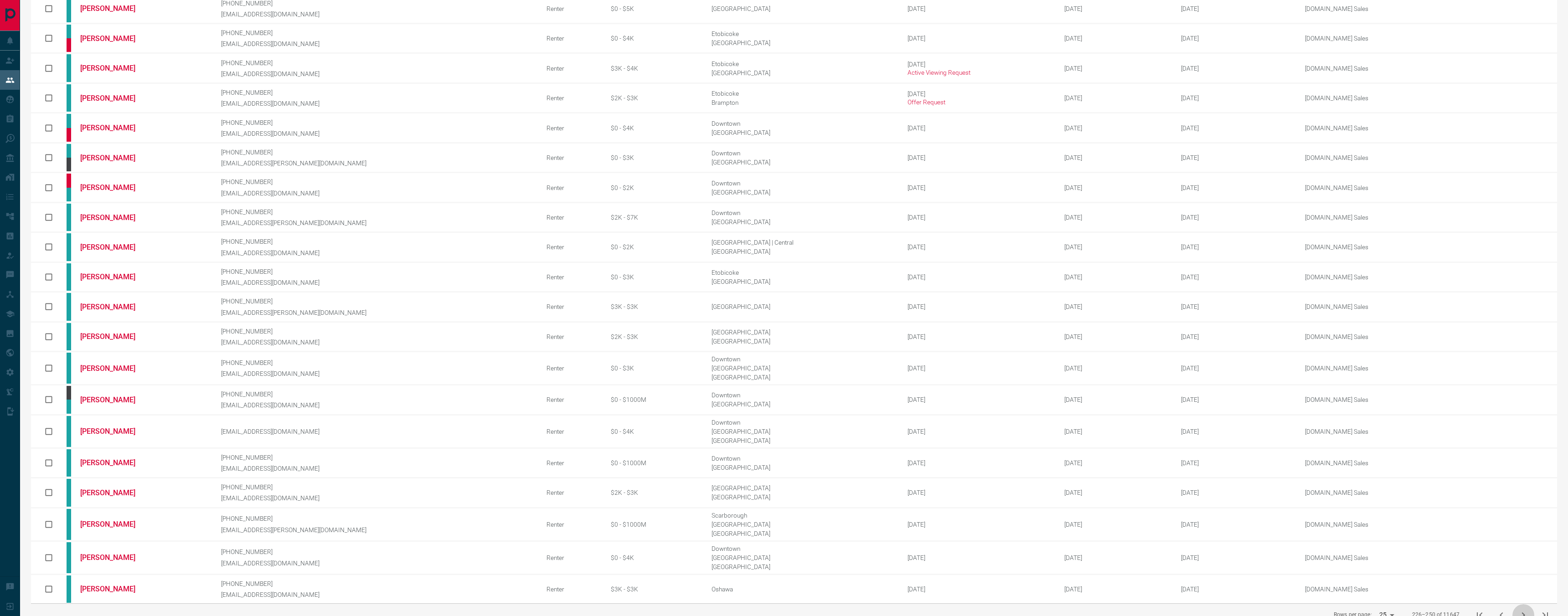
click at [1521, 610] on icon "next page" at bounding box center [1524, 615] width 11 height 11
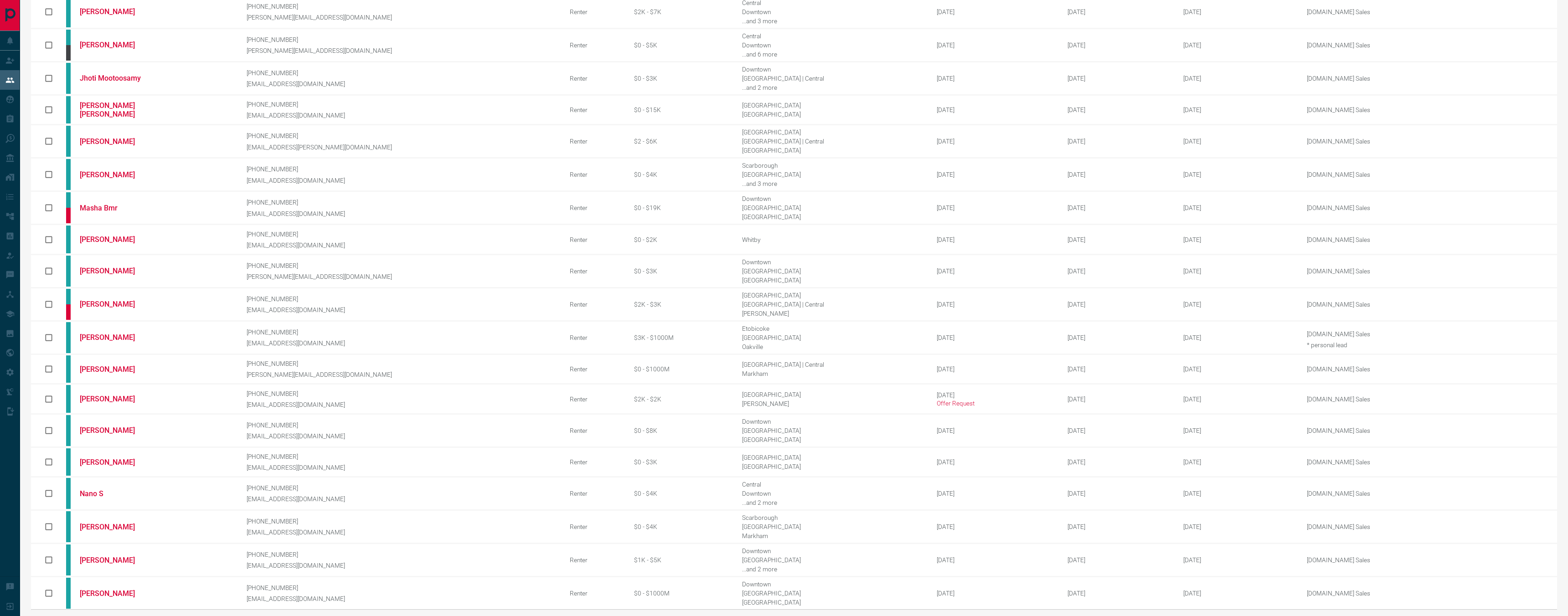
scroll to position [120, 0]
